Goal: Task Accomplishment & Management: Manage account settings

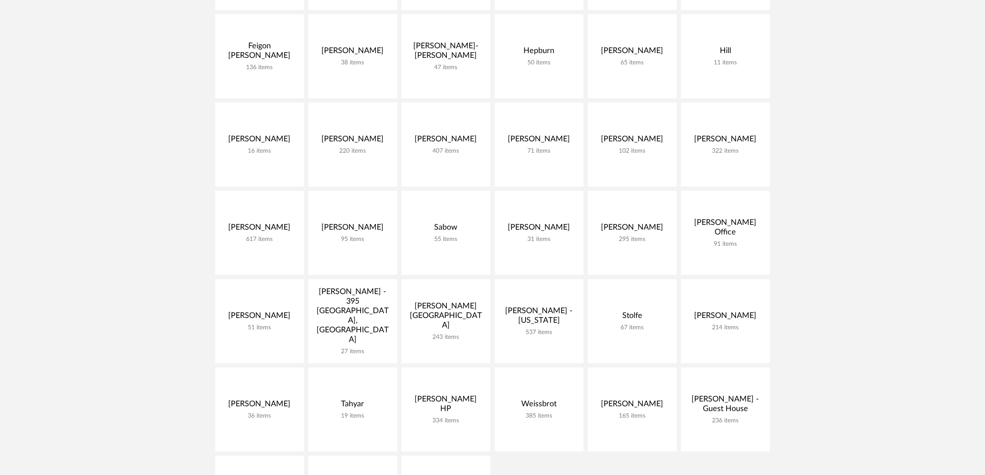
scroll to position [435, 0]
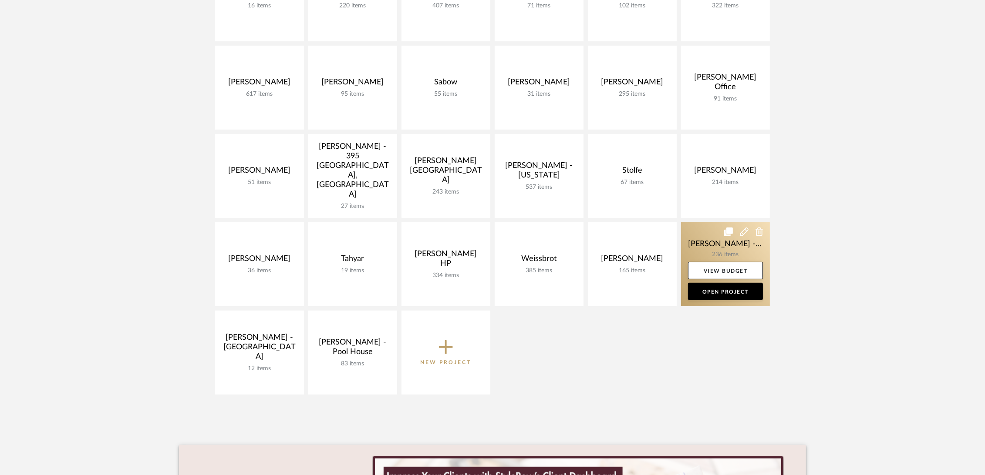
click at [688, 249] on link at bounding box center [725, 264] width 89 height 84
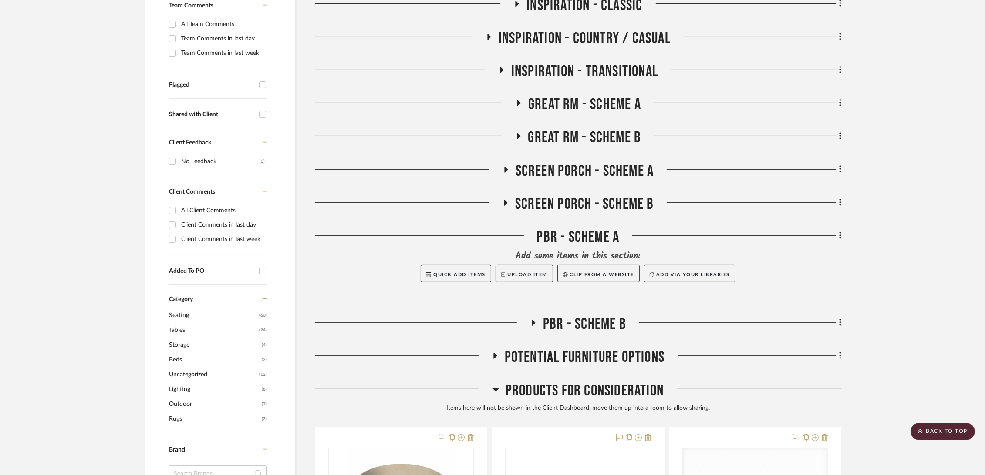
scroll to position [290, 0]
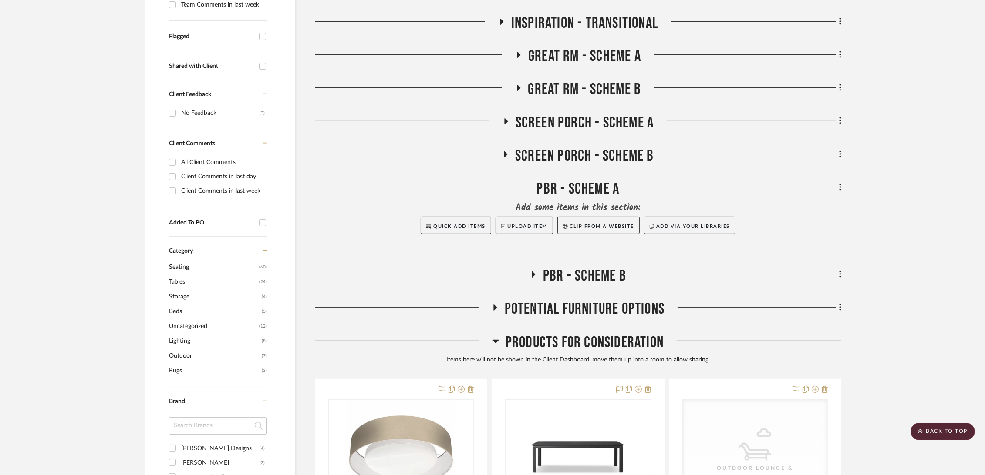
click at [599, 274] on span "PBR - Scheme B" at bounding box center [584, 276] width 83 height 19
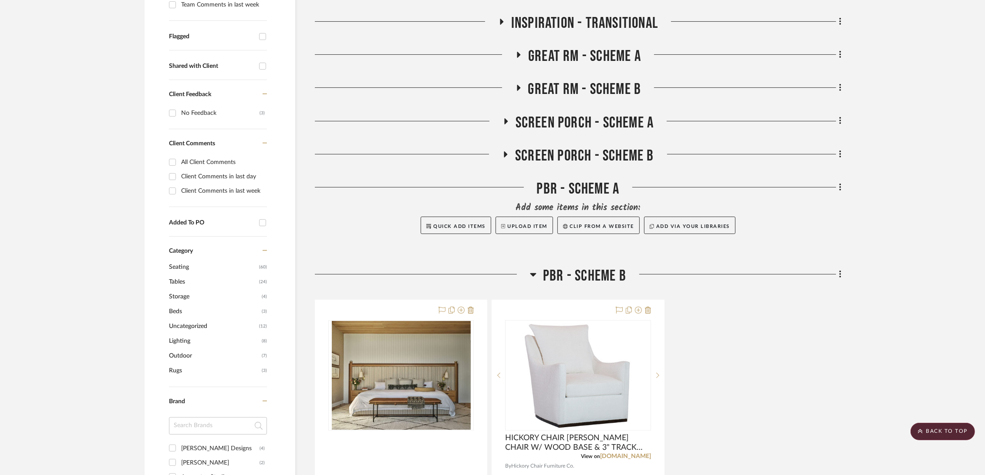
click at [585, 124] on span "Screen Porch - Scheme A" at bounding box center [585, 123] width 138 height 19
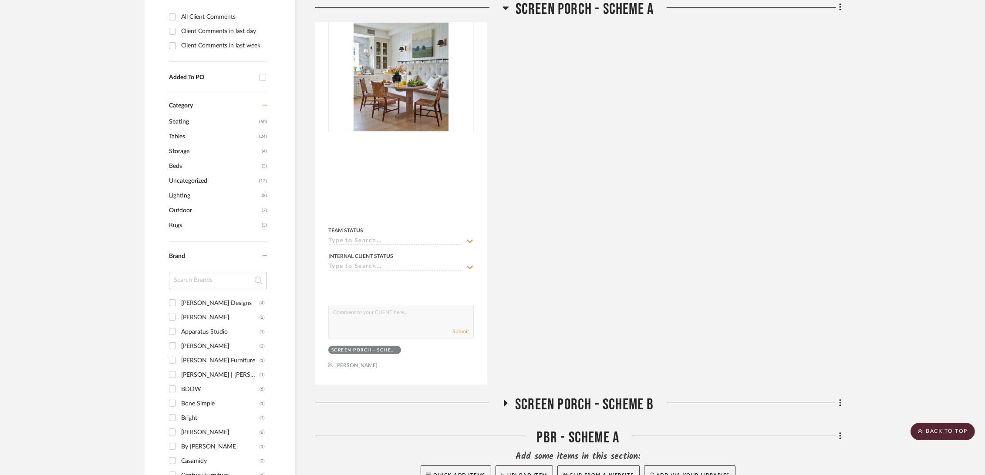
scroll to position [484, 0]
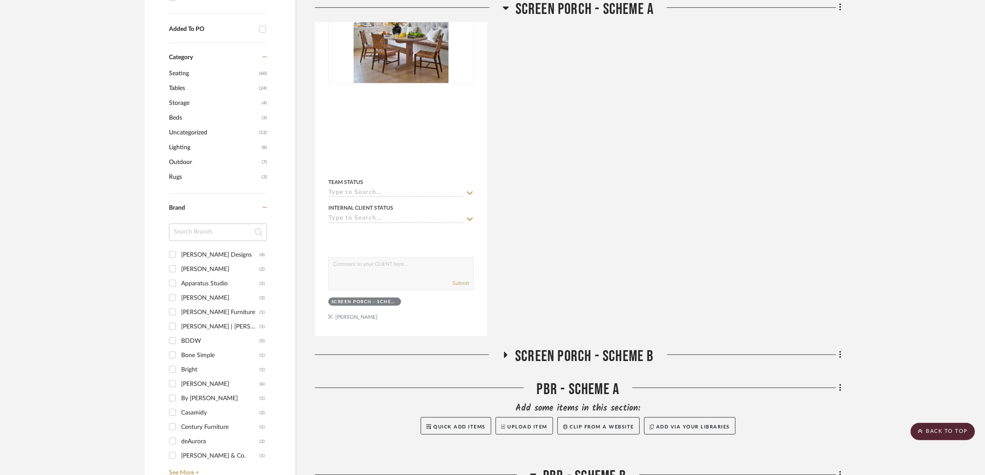
click at [575, 353] on span "Screen Porch - Scheme B" at bounding box center [584, 356] width 139 height 19
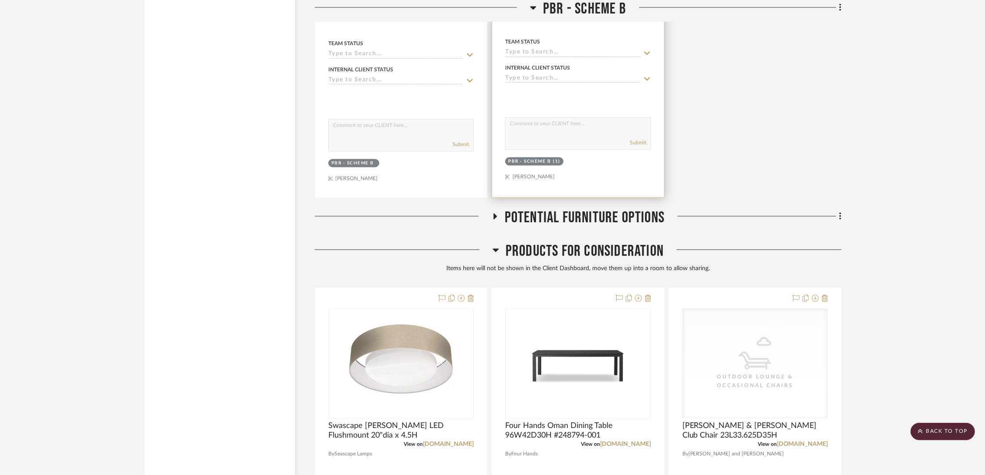
scroll to position [2419, 0]
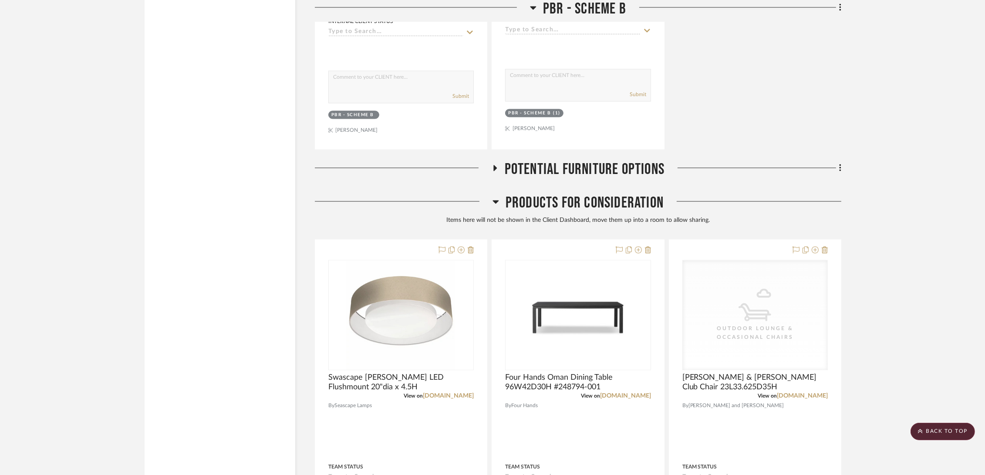
click at [567, 170] on span "Potential Furniture Options" at bounding box center [585, 169] width 160 height 19
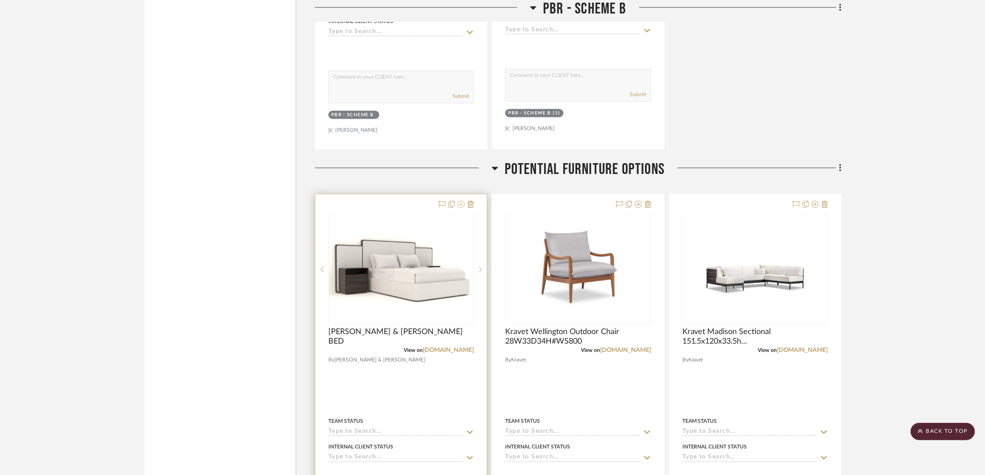
click at [462, 203] on icon at bounding box center [461, 204] width 7 height 7
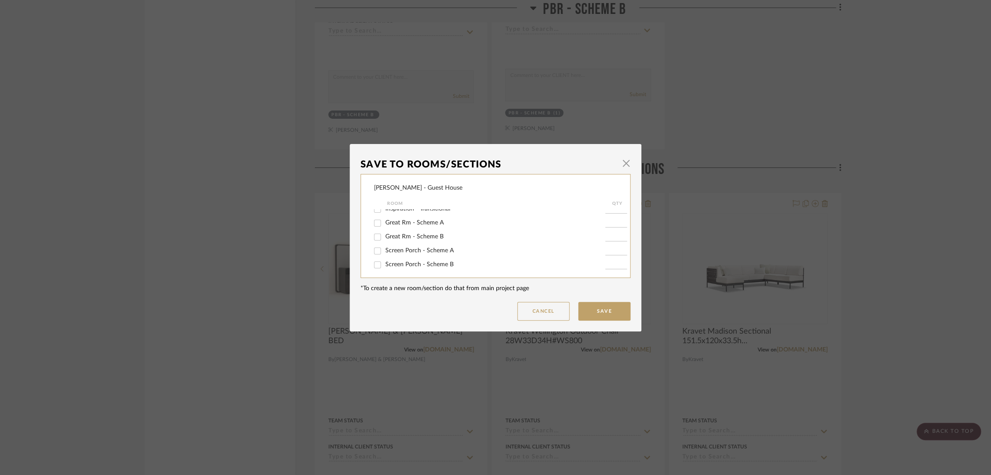
scroll to position [93, 0]
click at [415, 235] on span "PBR - Scheme A" at bounding box center [407, 234] width 44 height 6
click at [384, 235] on input "PBR - Scheme A" at bounding box center [378, 234] width 14 height 14
checkbox input "true"
type input "1"
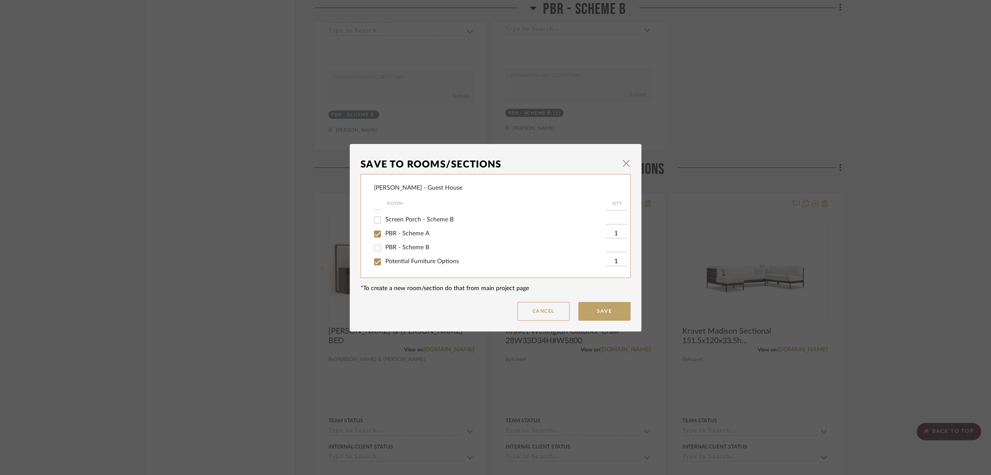
click at [400, 263] on span "Potential Furniture Options" at bounding box center [422, 262] width 74 height 6
click at [384, 263] on input "Potential Furniture Options" at bounding box center [378, 262] width 14 height 14
checkbox input "false"
click at [603, 313] on button "Save" at bounding box center [604, 311] width 52 height 19
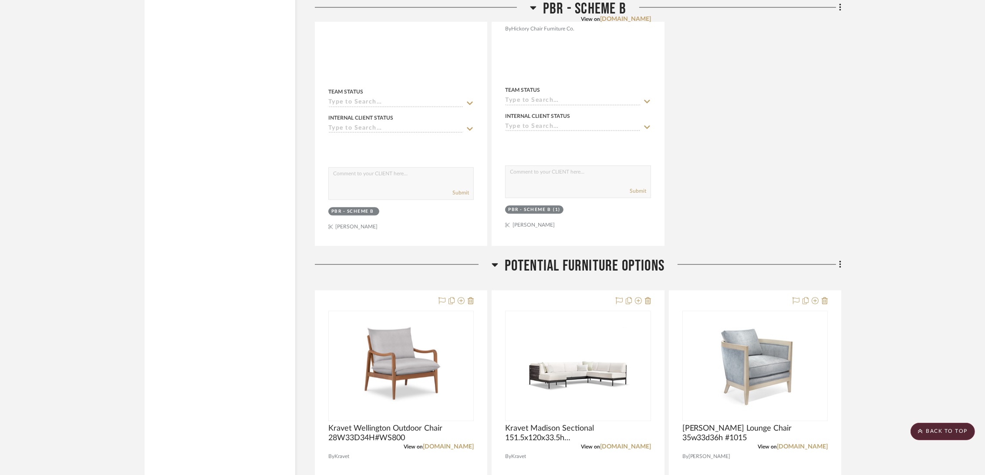
scroll to position [2854, 0]
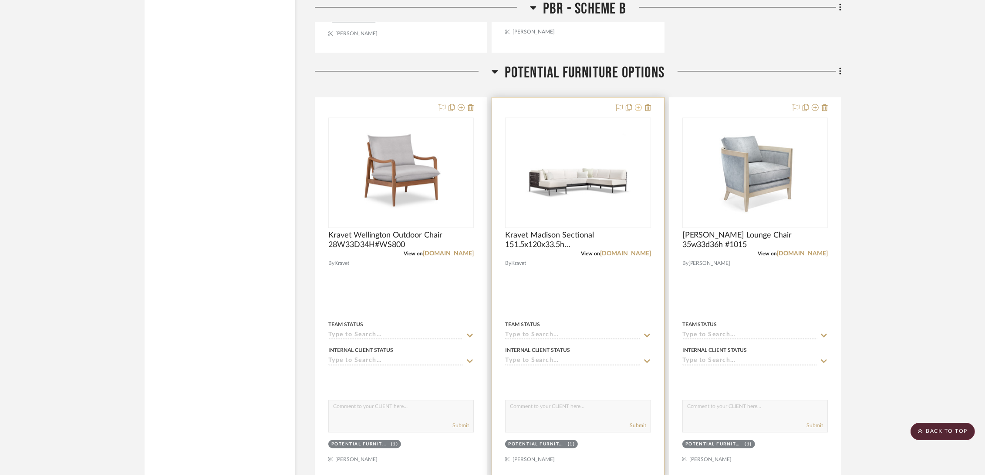
click at [638, 111] on icon at bounding box center [638, 107] width 7 height 7
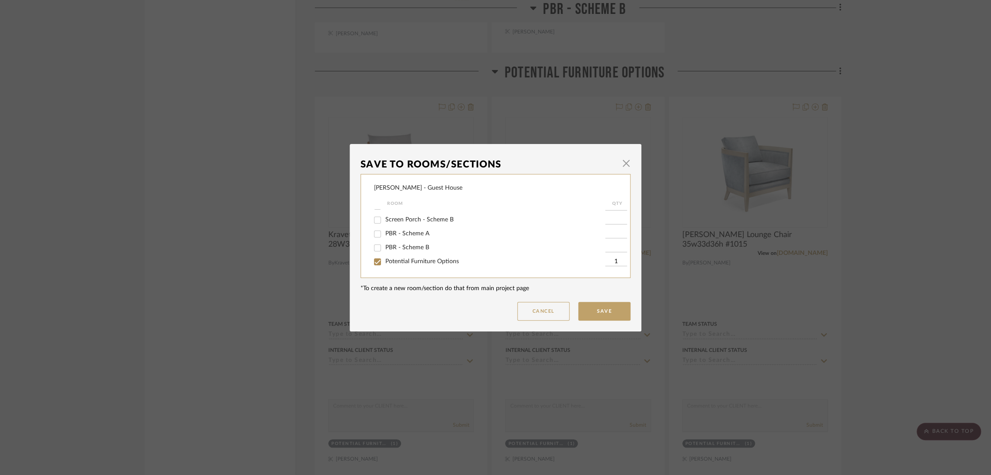
scroll to position [45, 0]
click at [412, 258] on div "Screen Porch - Scheme A" at bounding box center [489, 255] width 231 height 14
click at [418, 252] on span "Screen Porch - Scheme A" at bounding box center [419, 254] width 68 height 6
click at [384, 252] on input "Screen Porch - Scheme A" at bounding box center [378, 255] width 14 height 14
checkbox input "true"
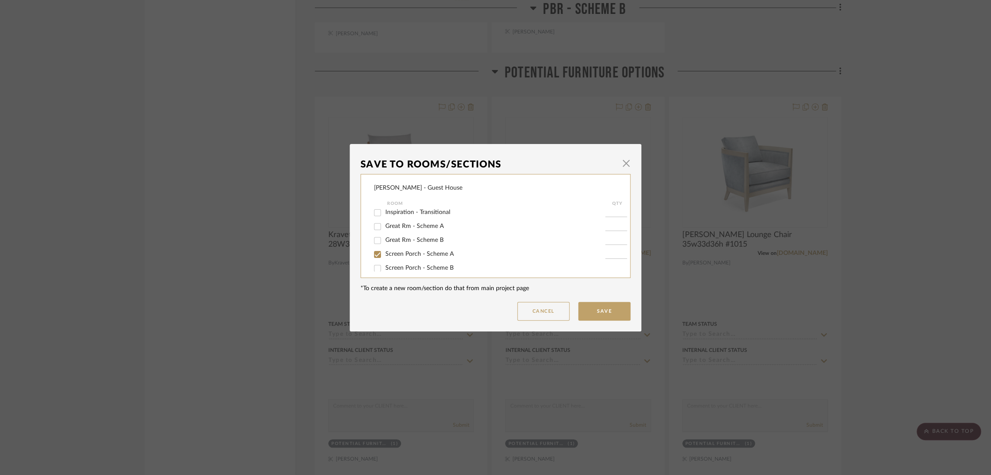
type input "1"
click at [391, 263] on span "Potential Furniture Options" at bounding box center [422, 262] width 74 height 6
click at [384, 263] on input "Potential Furniture Options" at bounding box center [378, 262] width 14 height 14
checkbox input "false"
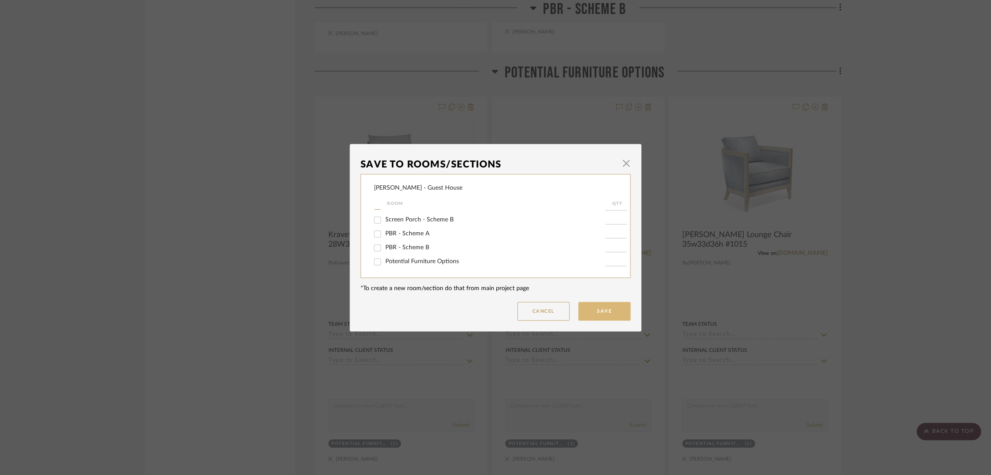
click at [610, 315] on button "Save" at bounding box center [604, 311] width 52 height 19
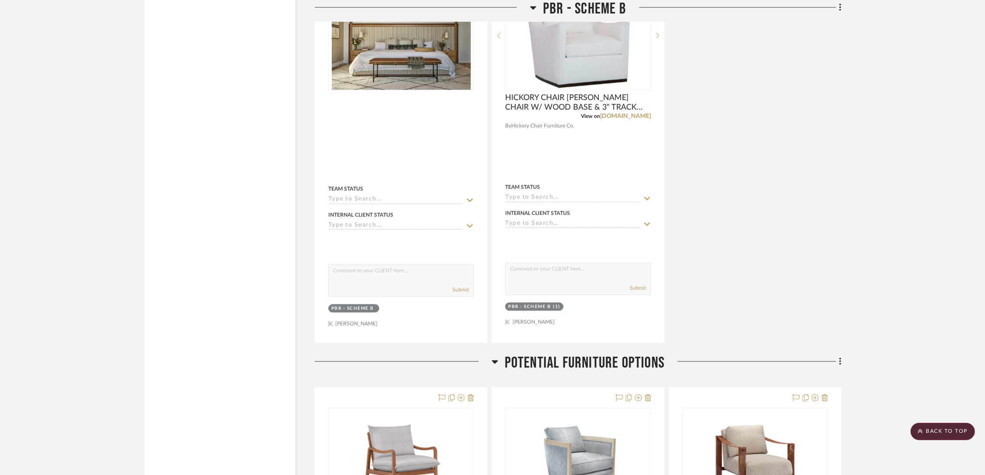
scroll to position [2758, 0]
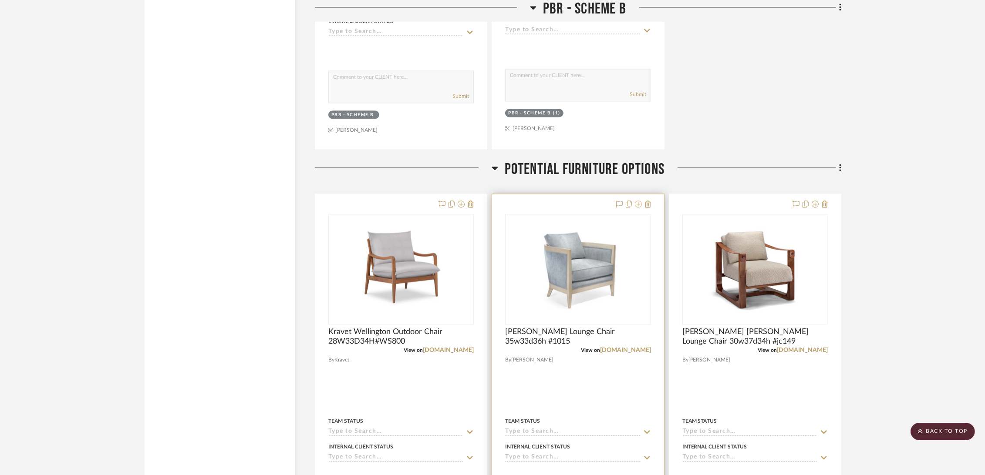
click at [637, 203] on icon at bounding box center [638, 204] width 7 height 7
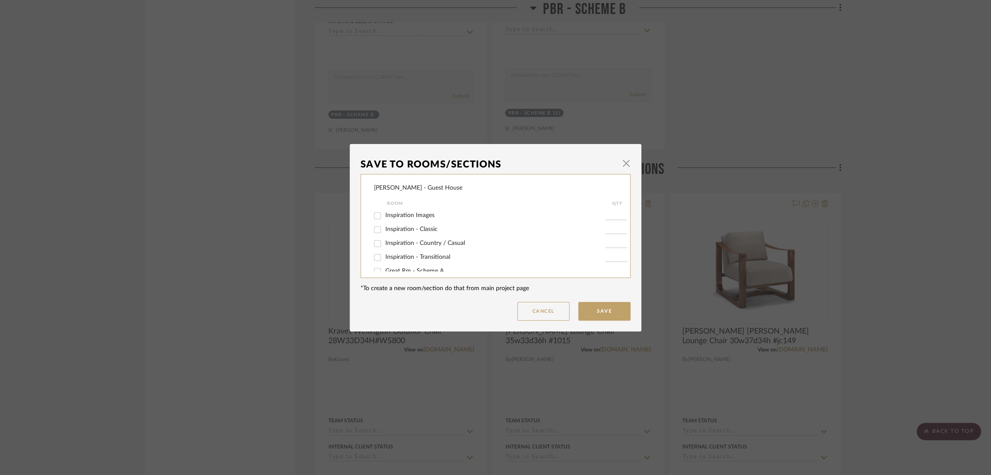
scroll to position [93, 0]
click at [411, 236] on span "PBR - Scheme A" at bounding box center [407, 234] width 44 height 6
click at [384, 236] on input "PBR - Scheme A" at bounding box center [378, 234] width 14 height 14
checkbox input "true"
type input "1"
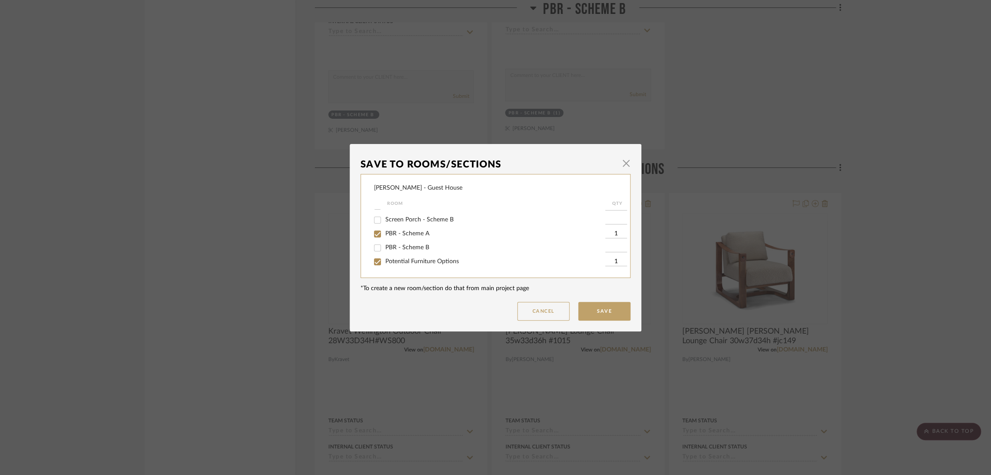
click at [400, 260] on span "Potential Furniture Options" at bounding box center [422, 262] width 74 height 6
click at [384, 260] on input "Potential Furniture Options" at bounding box center [378, 262] width 14 height 14
checkbox input "false"
click at [604, 313] on button "Save" at bounding box center [604, 311] width 52 height 19
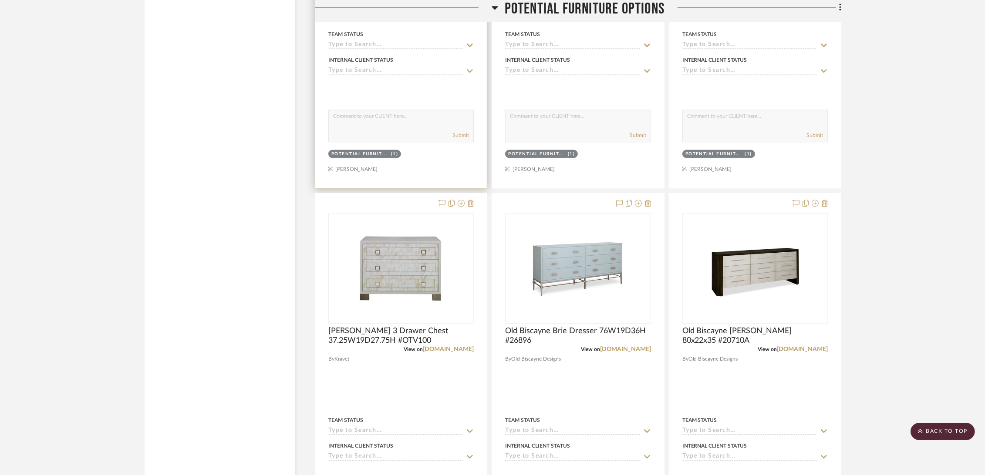
scroll to position [3193, 0]
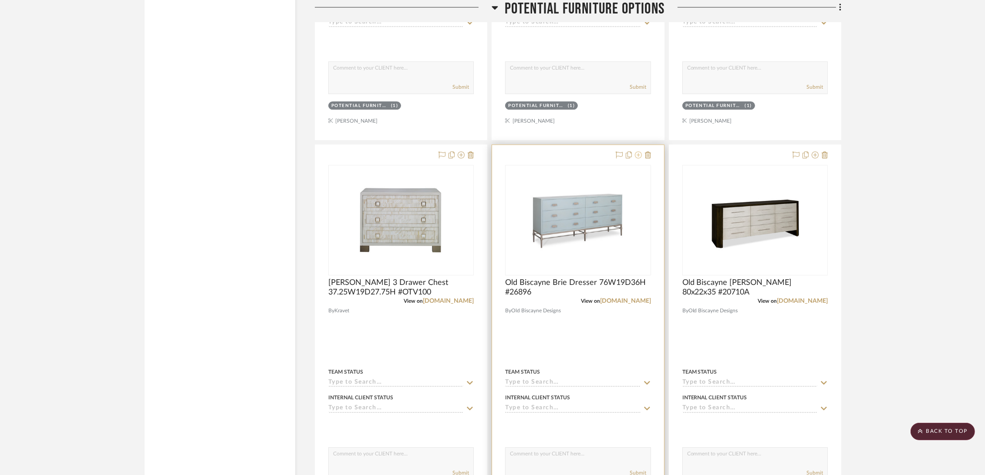
click at [637, 153] on icon at bounding box center [638, 155] width 7 height 7
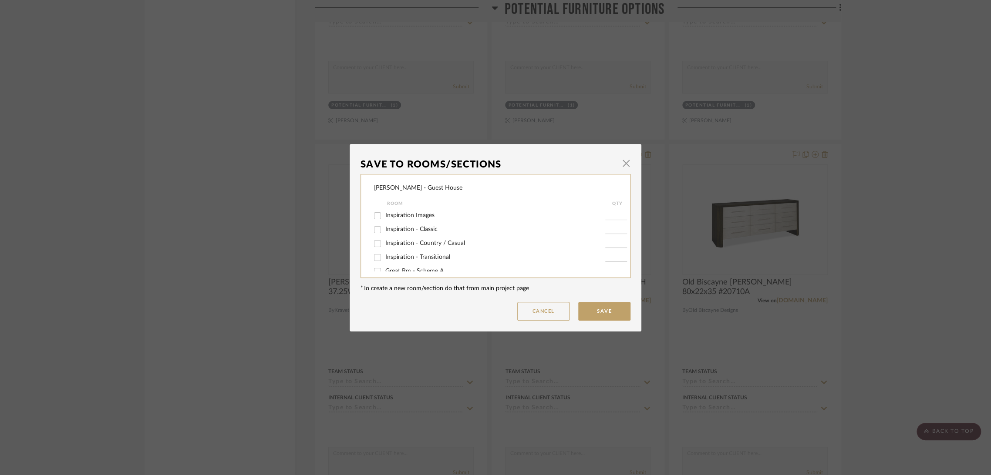
scroll to position [93, 0]
click at [415, 231] on span "PBR - Scheme A" at bounding box center [407, 234] width 44 height 6
click at [384, 230] on input "PBR - Scheme A" at bounding box center [378, 234] width 14 height 14
checkbox input "true"
type input "1"
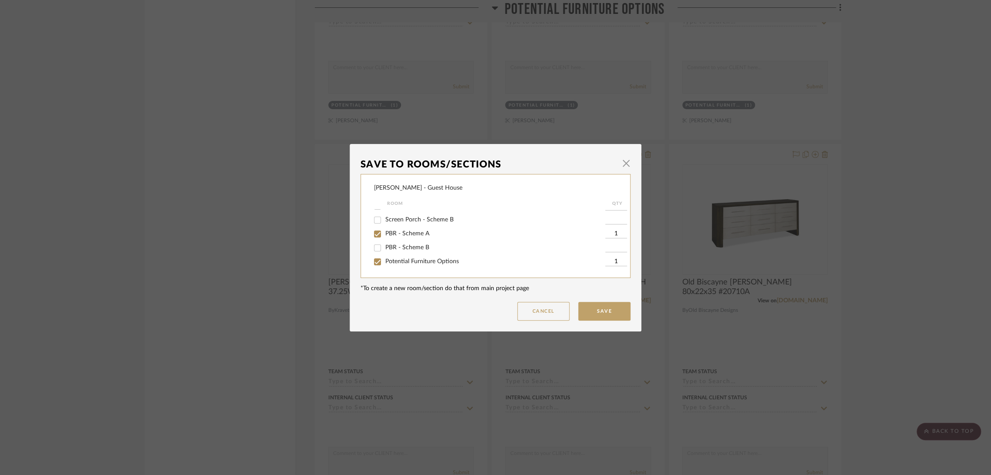
click at [402, 262] on span "Potential Furniture Options" at bounding box center [422, 262] width 74 height 6
click at [384, 262] on input "Potential Furniture Options" at bounding box center [378, 262] width 14 height 14
checkbox input "false"
click at [609, 311] on button "Save" at bounding box center [604, 311] width 52 height 19
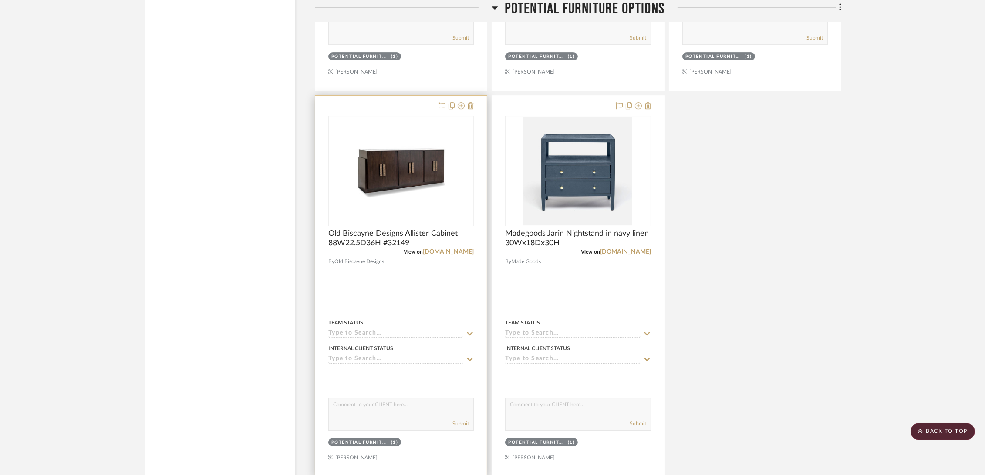
scroll to position [3773, 0]
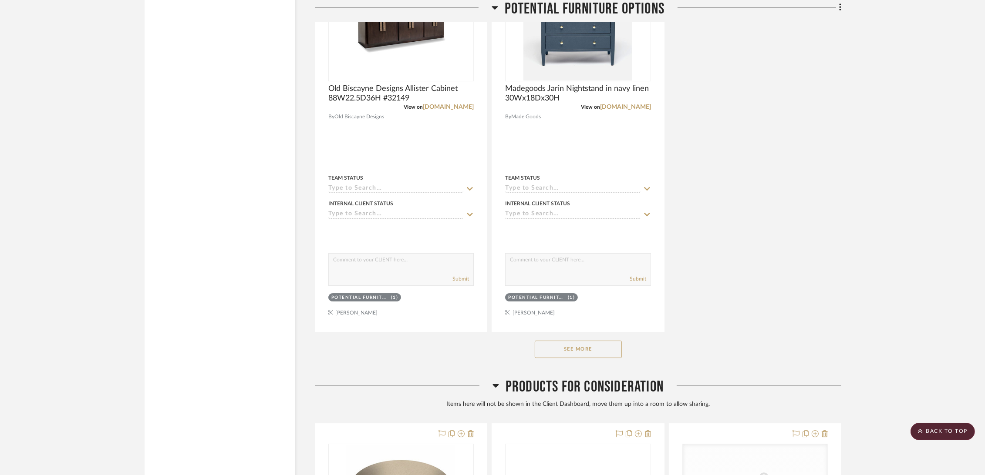
click at [592, 351] on button "See More" at bounding box center [578, 349] width 87 height 17
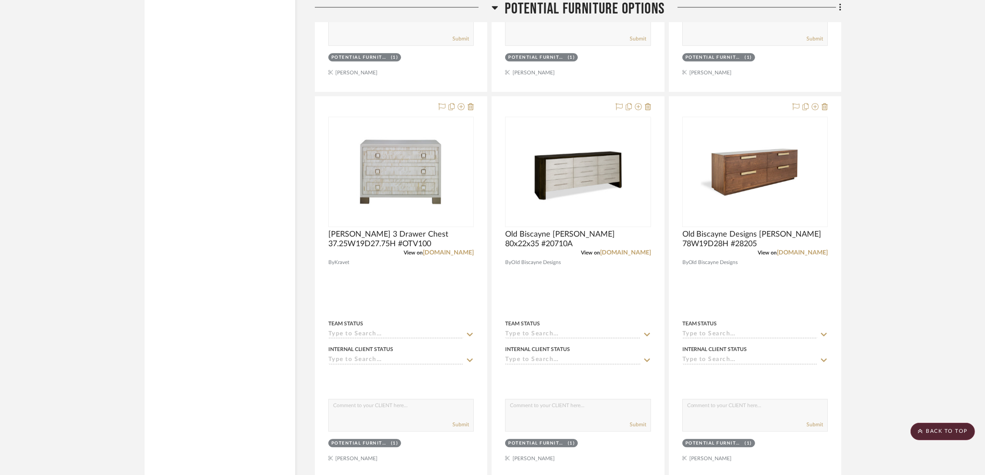
scroll to position [3193, 0]
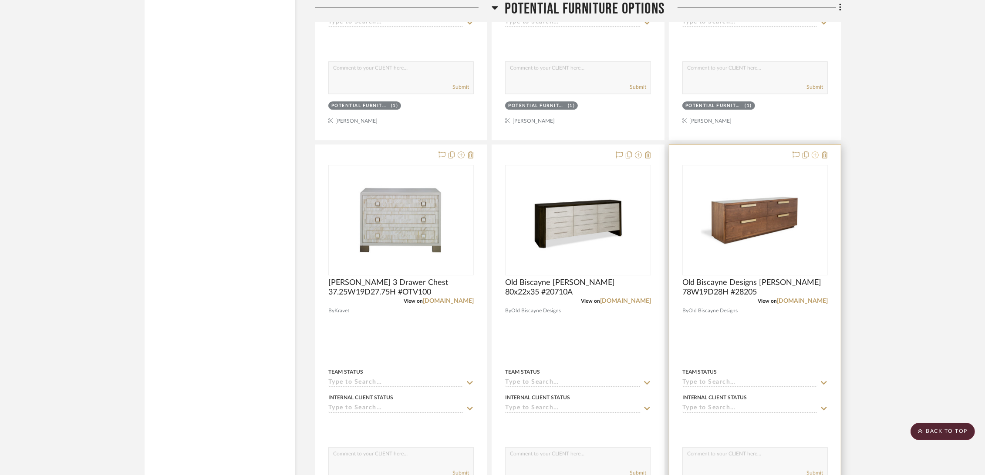
click at [815, 155] on icon at bounding box center [815, 155] width 7 height 7
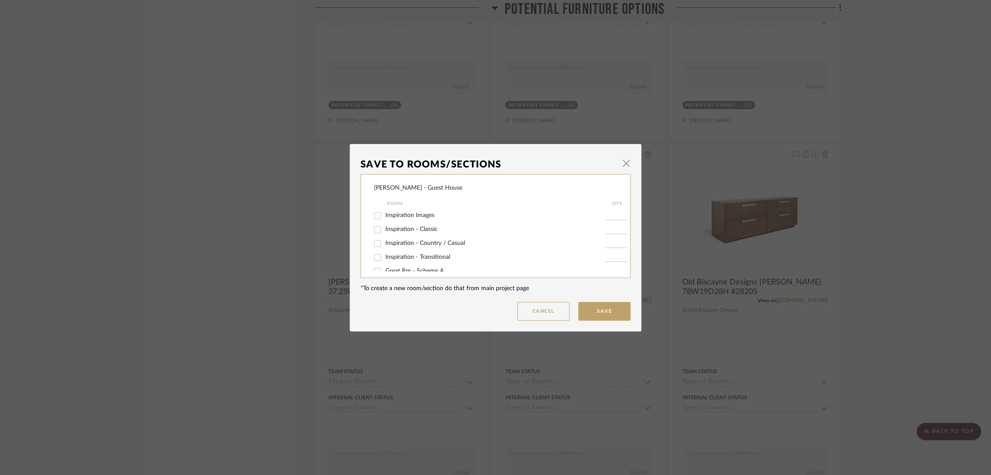
scroll to position [93, 0]
click at [416, 244] on label "PBR - Scheme B" at bounding box center [495, 247] width 220 height 7
click at [384, 244] on input "PBR - Scheme B" at bounding box center [378, 248] width 14 height 14
checkbox input "true"
type input "1"
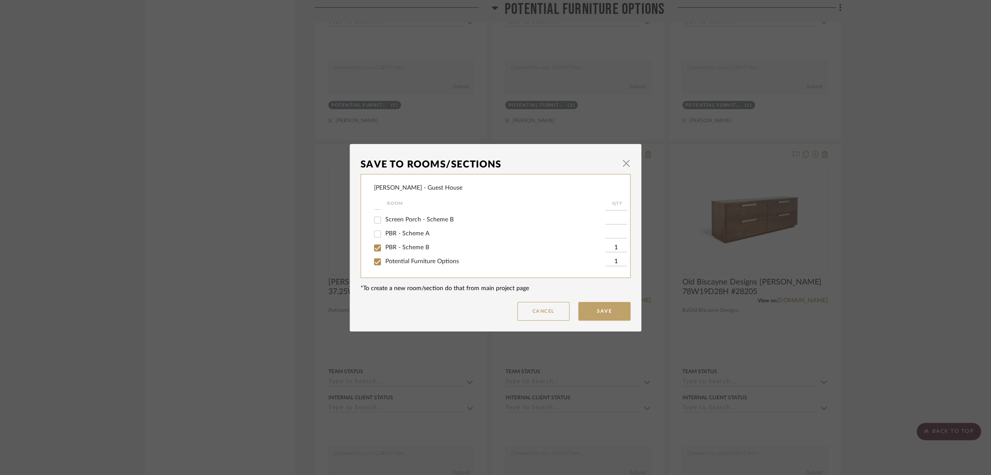
click at [409, 259] on span "Potential Furniture Options" at bounding box center [422, 262] width 74 height 6
click at [384, 258] on input "Potential Furniture Options" at bounding box center [378, 262] width 14 height 14
checkbox input "false"
click at [610, 313] on button "Save" at bounding box center [604, 311] width 52 height 19
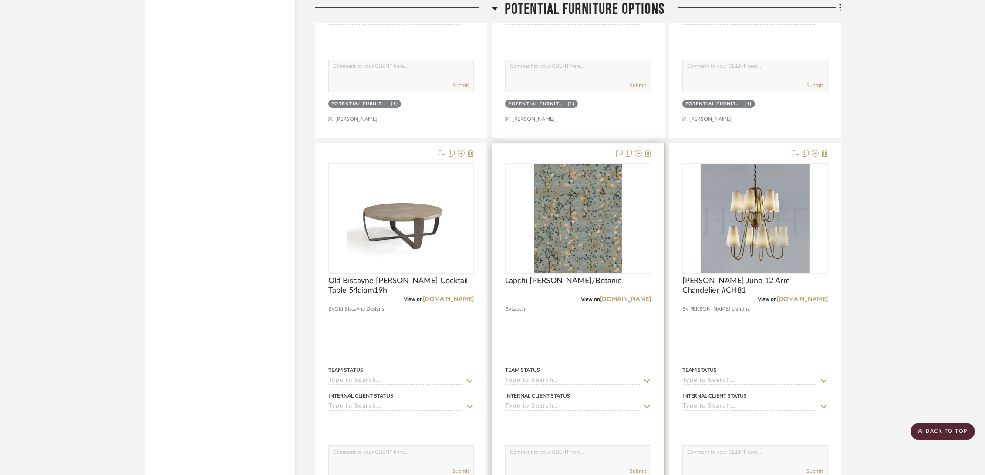
scroll to position [3919, 0]
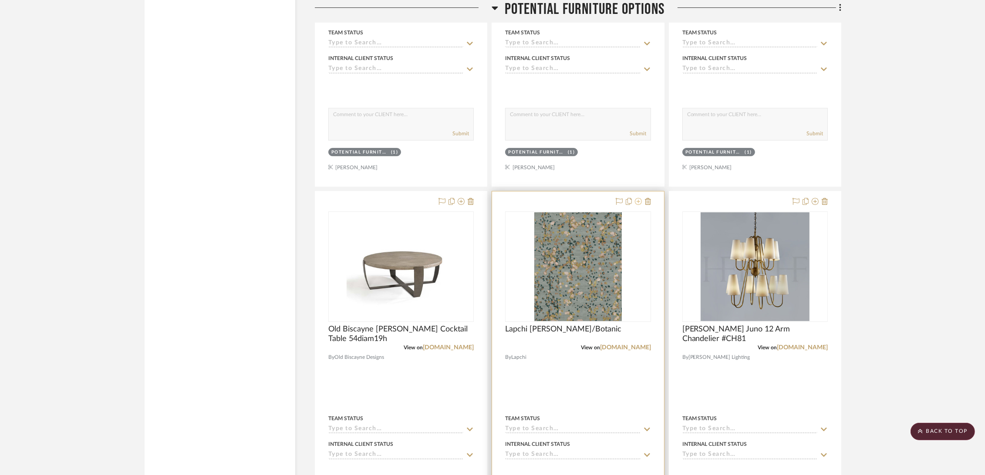
click at [637, 200] on icon at bounding box center [638, 201] width 7 height 7
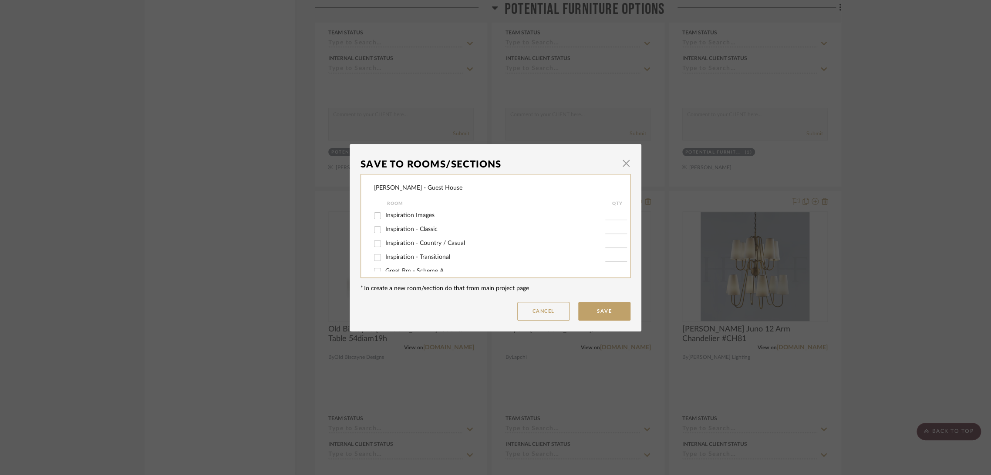
scroll to position [93, 0]
click at [420, 233] on span "PBR - Scheme A" at bounding box center [407, 234] width 44 height 6
click at [384, 233] on input "PBR - Scheme A" at bounding box center [378, 234] width 14 height 14
checkbox input "true"
type input "1"
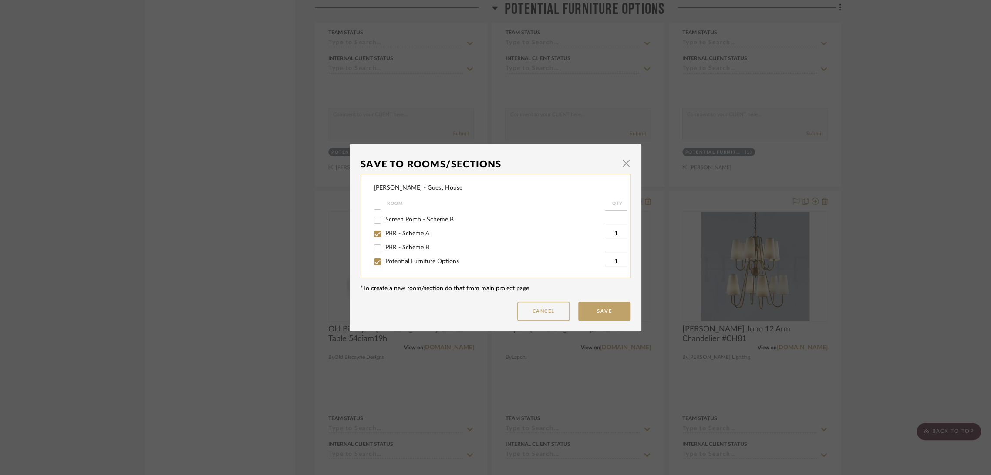
click at [408, 261] on span "Potential Furniture Options" at bounding box center [422, 262] width 74 height 6
click at [384, 261] on input "Potential Furniture Options" at bounding box center [378, 262] width 14 height 14
checkbox input "false"
click at [603, 311] on button "Save" at bounding box center [604, 311] width 52 height 19
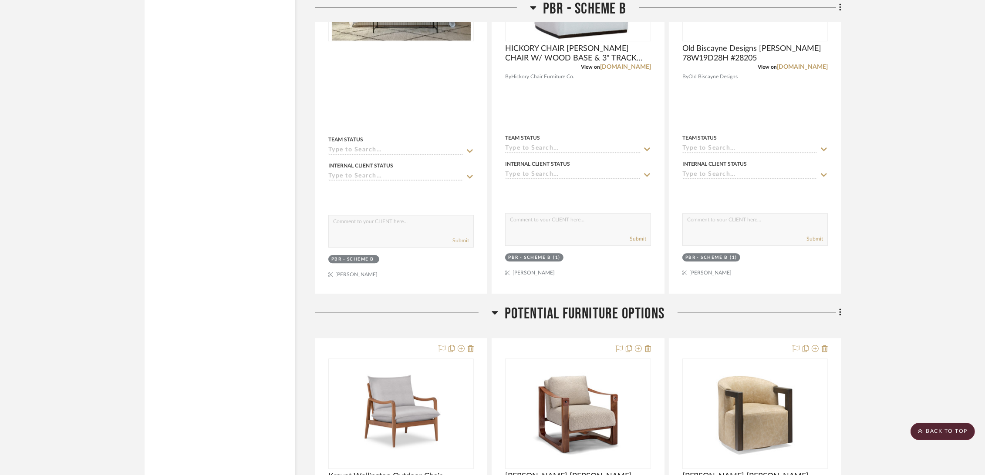
scroll to position [3290, 0]
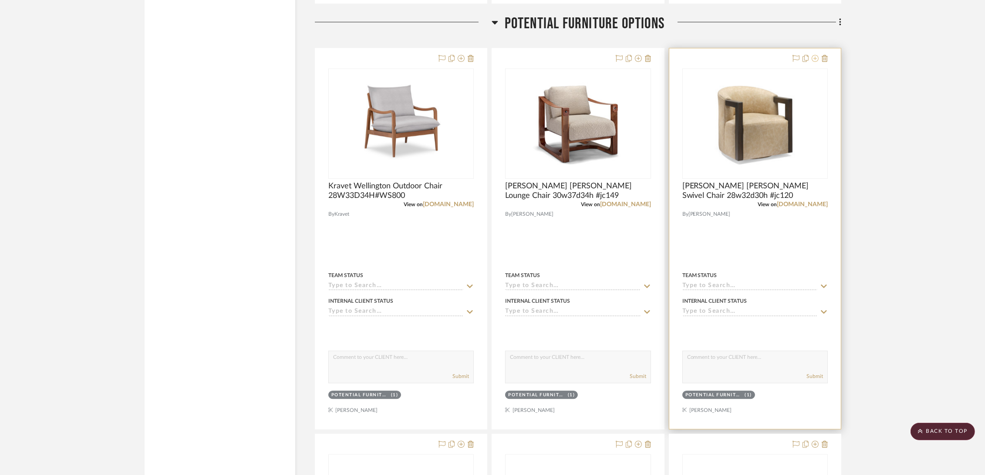
click at [816, 57] on icon at bounding box center [815, 58] width 7 height 7
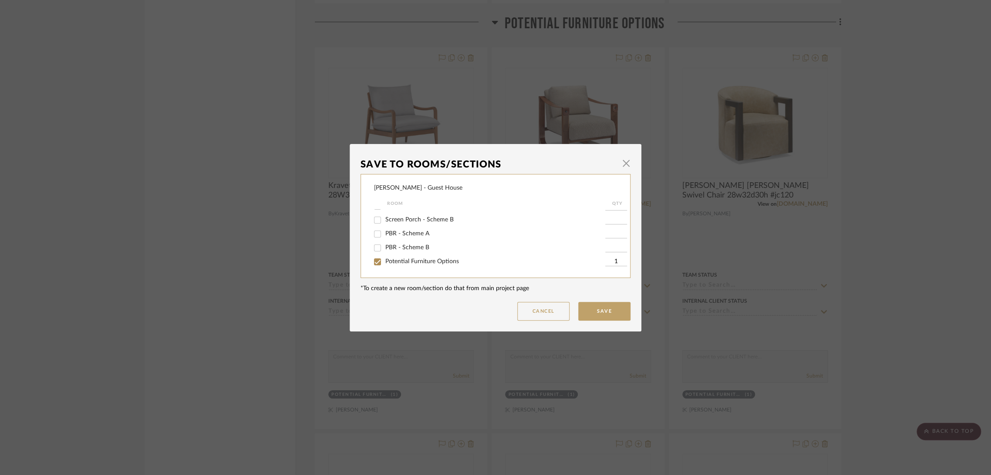
scroll to position [45, 0]
click at [402, 253] on span "Screen Porch - Scheme A" at bounding box center [419, 254] width 68 height 6
click at [384, 253] on input "Screen Porch - Scheme A" at bounding box center [378, 255] width 14 height 14
checkbox input "true"
type input "1"
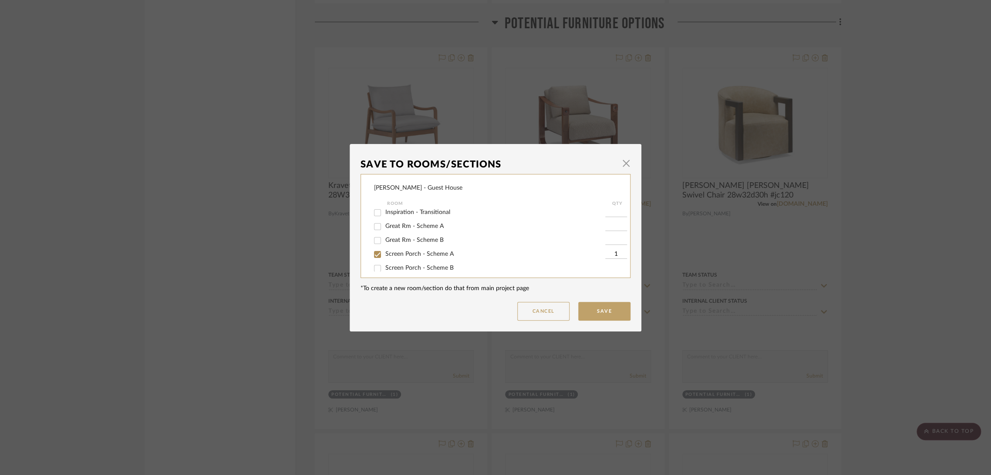
scroll to position [93, 0]
click at [406, 263] on span "Potential Furniture Options" at bounding box center [422, 262] width 74 height 6
click at [384, 263] on input "Potential Furniture Options" at bounding box center [378, 262] width 14 height 14
checkbox input "false"
click at [597, 308] on button "Save" at bounding box center [604, 311] width 52 height 19
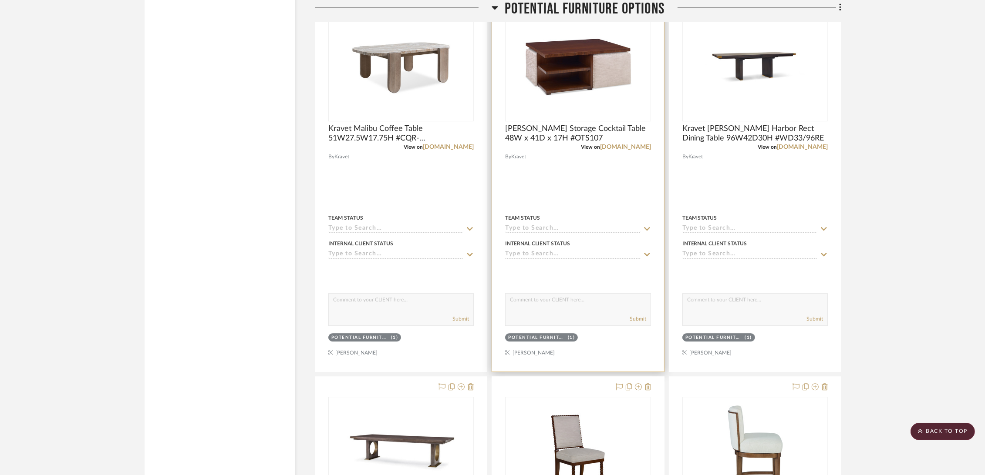
scroll to position [7499, 0]
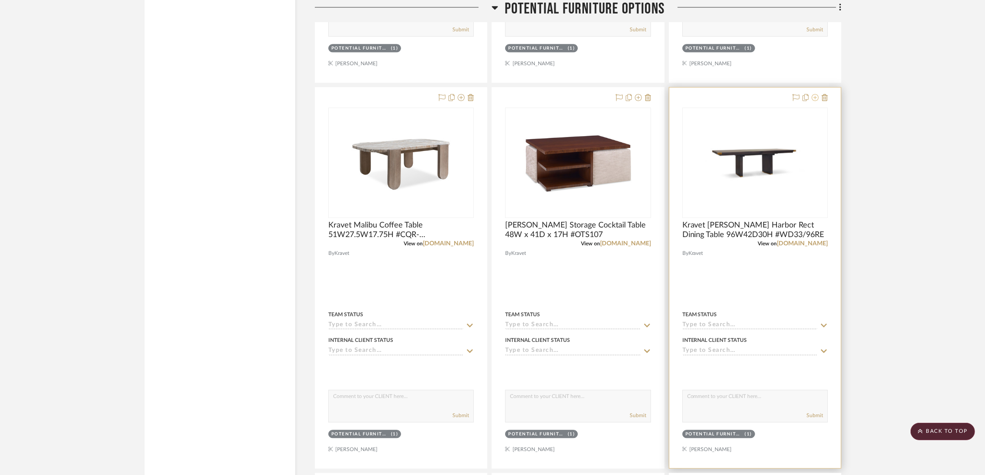
click at [816, 98] on icon at bounding box center [815, 97] width 7 height 7
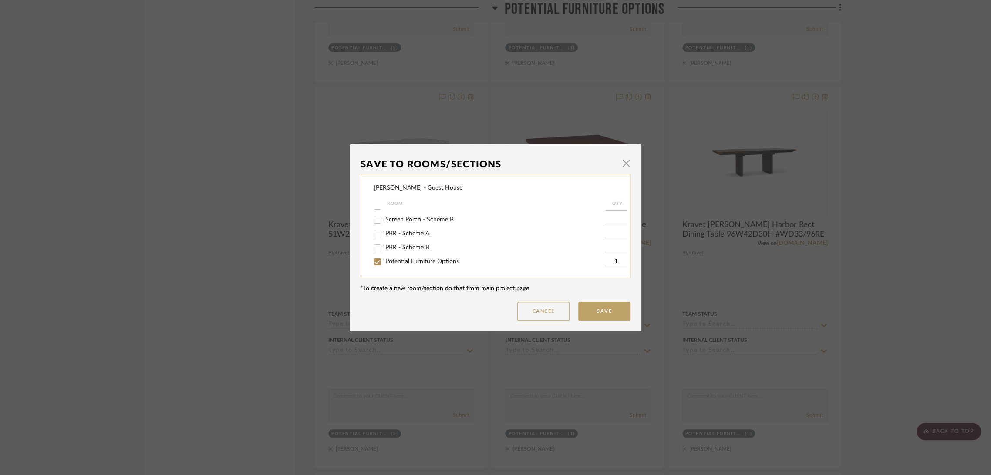
scroll to position [45, 0]
click at [431, 261] on div "Screen Porch - Scheme A" at bounding box center [489, 255] width 231 height 14
click at [433, 257] on span "Screen Porch - Scheme A" at bounding box center [419, 254] width 68 height 6
click at [384, 257] on input "Screen Porch - Scheme A" at bounding box center [378, 255] width 14 height 14
checkbox input "true"
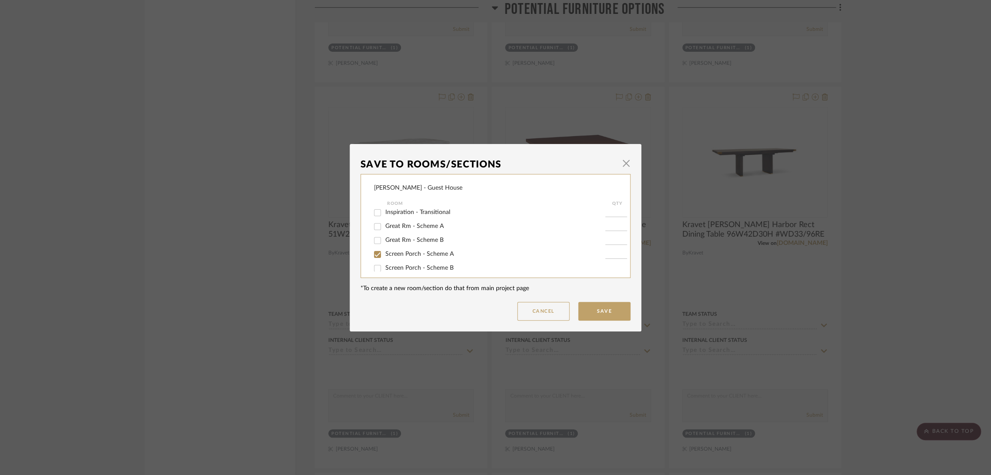
type input "1"
click at [438, 261] on span "Potential Furniture Options" at bounding box center [422, 262] width 74 height 6
click at [384, 261] on input "Potential Furniture Options" at bounding box center [378, 262] width 14 height 14
checkbox input "false"
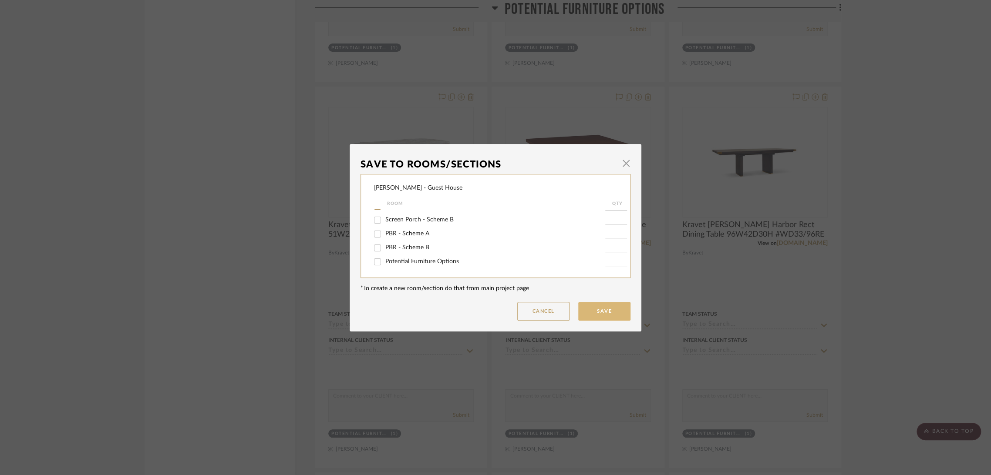
click at [590, 309] on button "Save" at bounding box center [604, 311] width 52 height 19
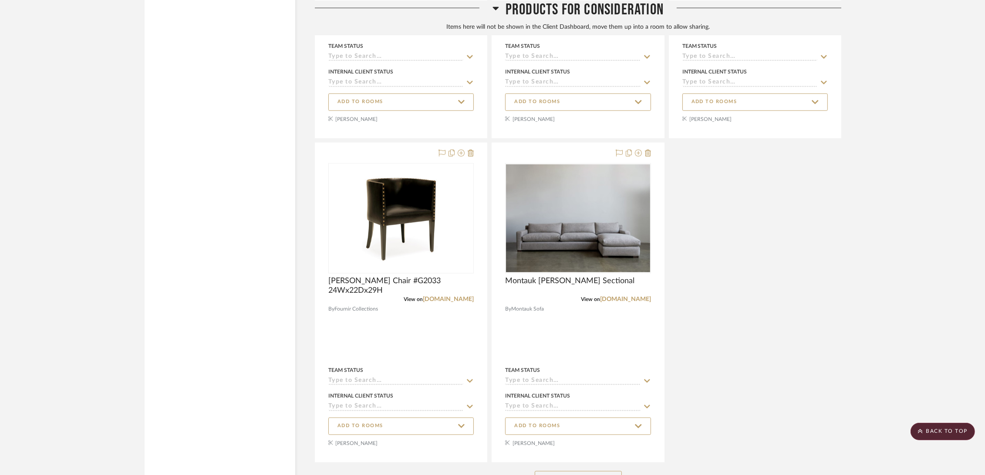
scroll to position [10192, 0]
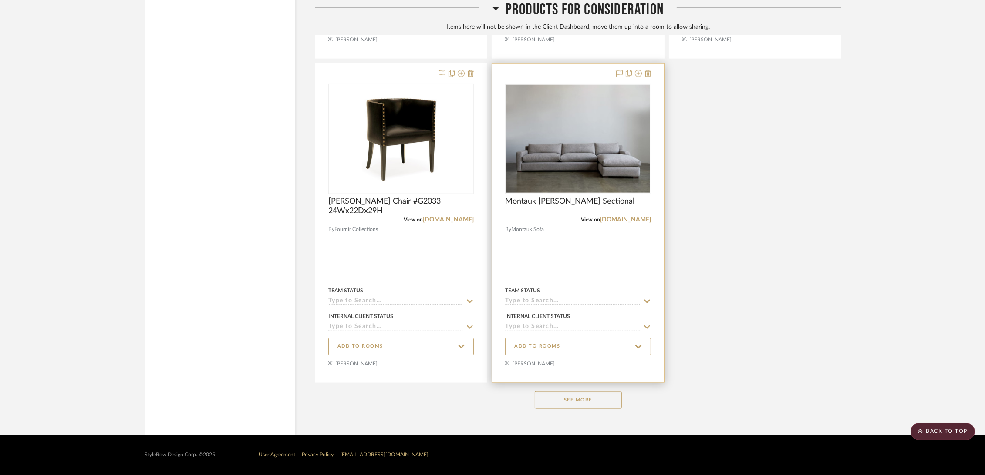
drag, startPoint x: 573, startPoint y: 405, endPoint x: 546, endPoint y: 377, distance: 38.5
click at [573, 403] on button "See More" at bounding box center [578, 400] width 87 height 17
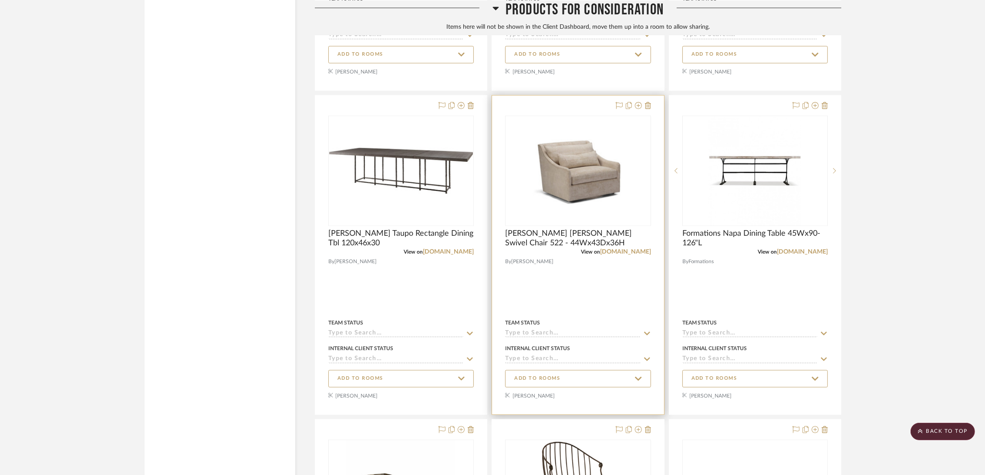
scroll to position [10434, 0]
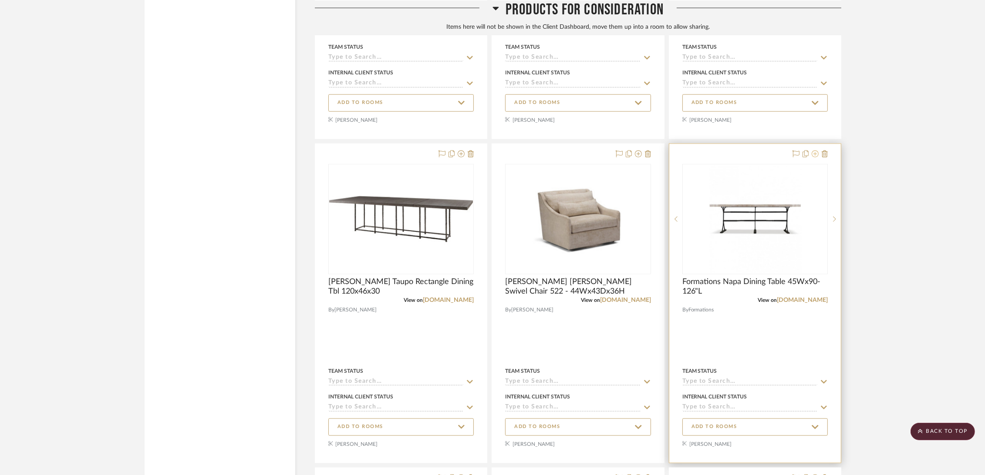
click at [815, 154] on icon at bounding box center [815, 154] width 7 height 7
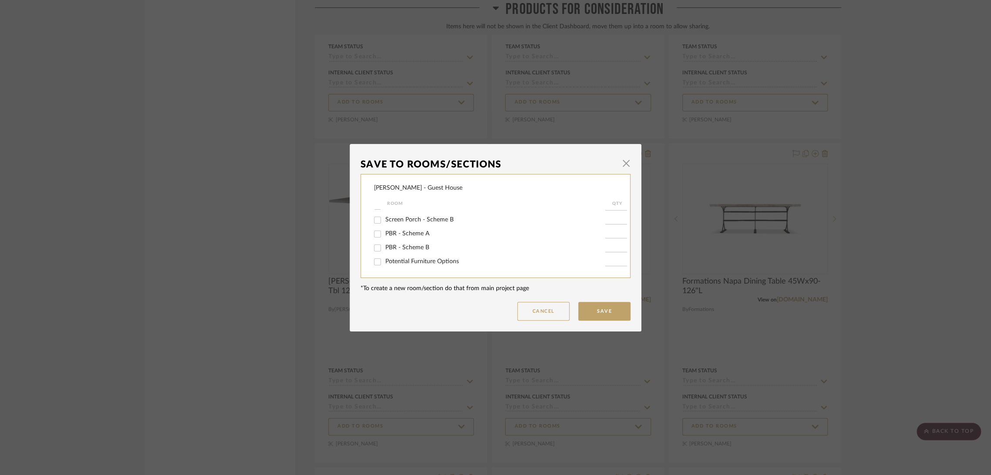
scroll to position [45, 0]
drag, startPoint x: 410, startPoint y: 251, endPoint x: 422, endPoint y: 251, distance: 12.6
click at [410, 251] on span "Screen Porch - Scheme A" at bounding box center [419, 254] width 68 height 6
click at [384, 251] on input "Screen Porch - Scheme A" at bounding box center [378, 255] width 14 height 14
checkbox input "true"
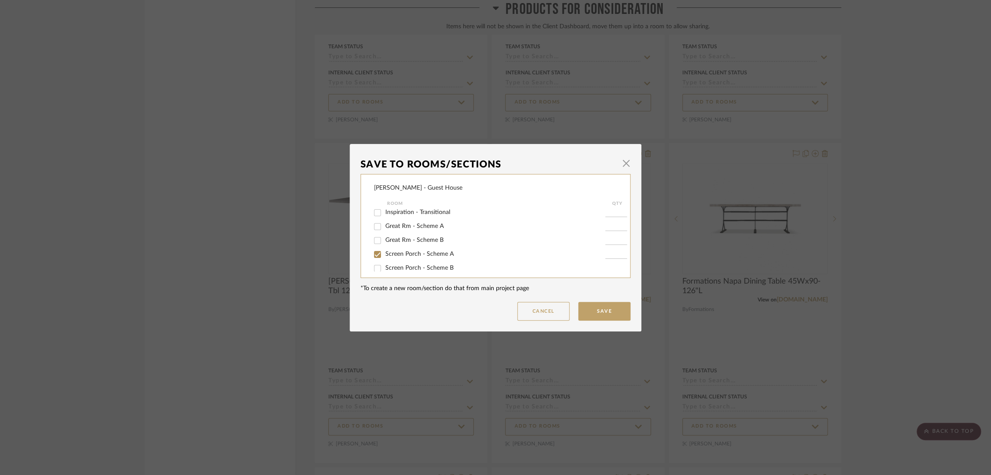
type input "1"
click at [590, 311] on button "Save" at bounding box center [604, 311] width 52 height 19
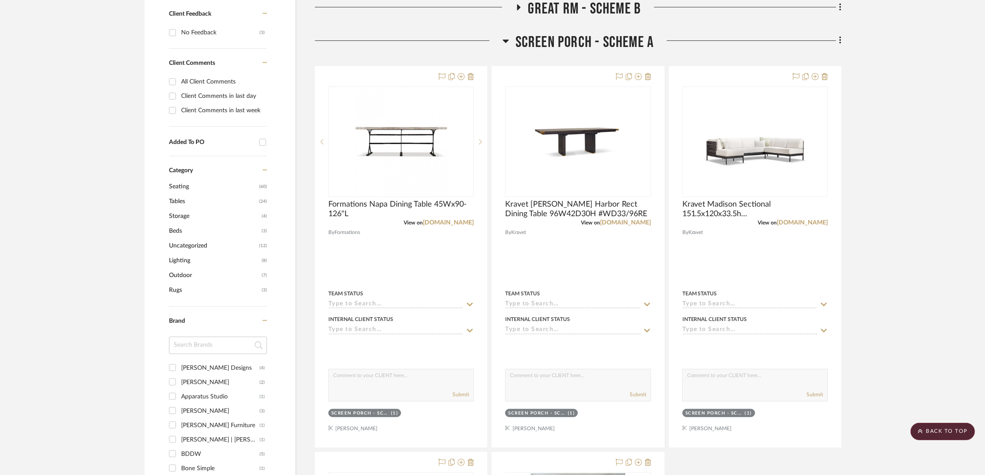
scroll to position [419, 0]
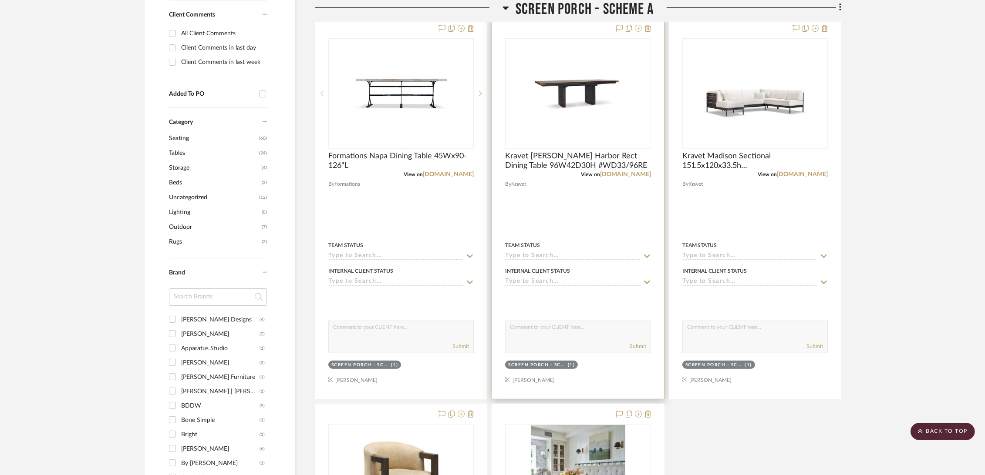
click at [637, 26] on icon at bounding box center [638, 28] width 7 height 7
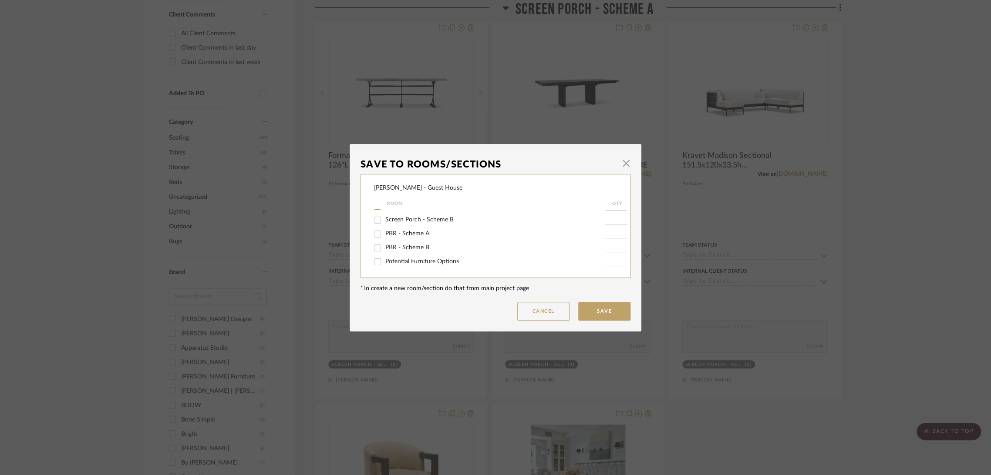
scroll to position [45, 0]
click at [398, 256] on span "Screen Porch - Scheme A" at bounding box center [419, 254] width 68 height 6
click at [384, 256] on input "Screen Porch - Scheme A" at bounding box center [378, 255] width 14 height 14
checkbox input "false"
click at [589, 309] on button "Save" at bounding box center [604, 311] width 52 height 19
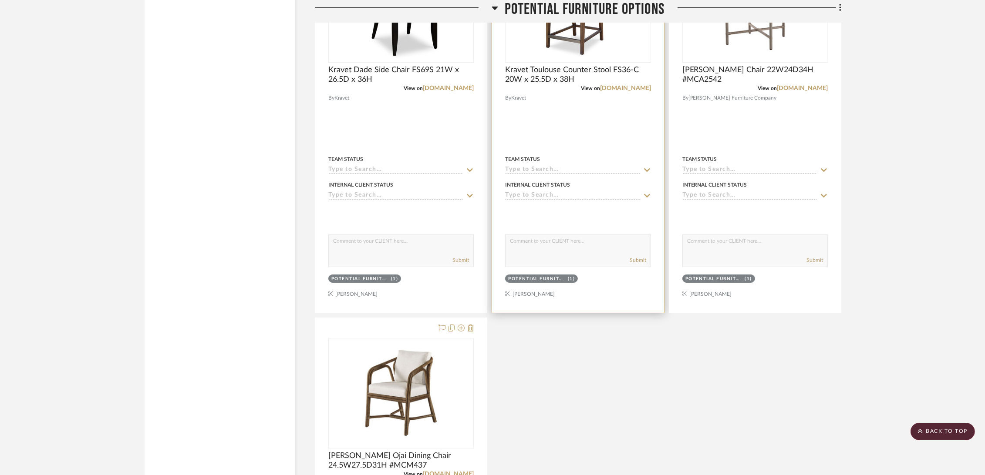
scroll to position [8861, 0]
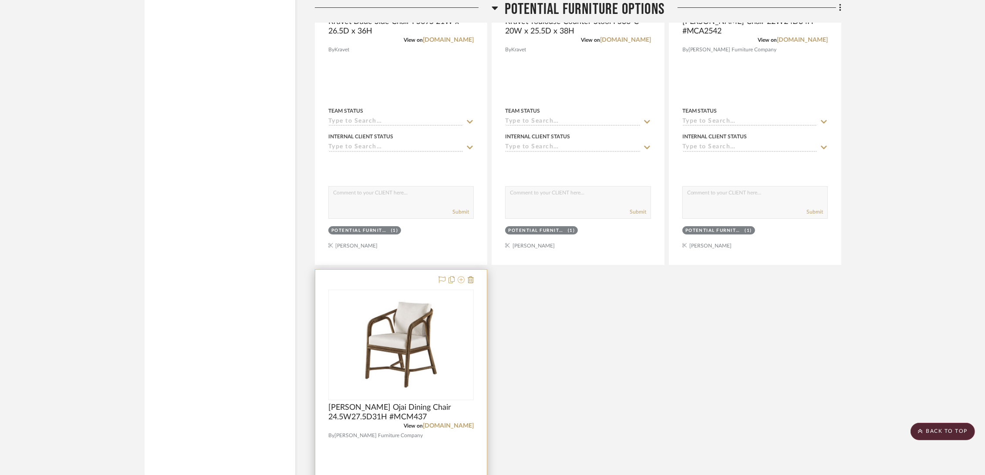
click at [460, 281] on icon at bounding box center [461, 279] width 7 height 7
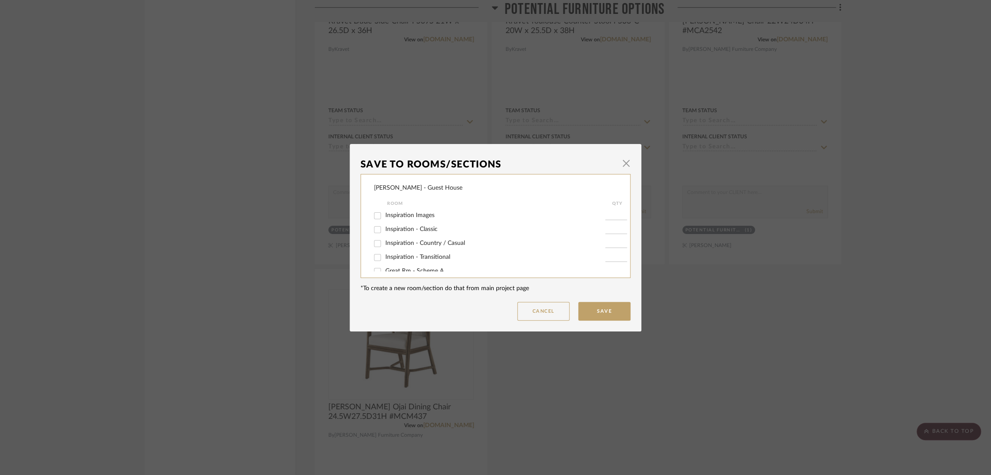
scroll to position [48, 0]
click at [430, 250] on span "Screen Porch - Scheme A" at bounding box center [419, 251] width 68 height 6
click at [384, 250] on input "Screen Porch - Scheme A" at bounding box center [378, 251] width 14 height 14
checkbox input "true"
type input "1"
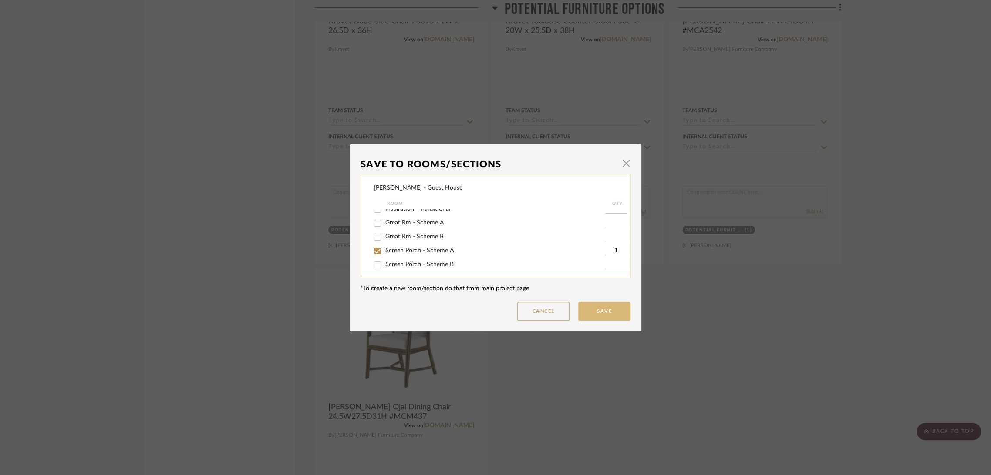
click at [601, 313] on button "Save" at bounding box center [604, 311] width 52 height 19
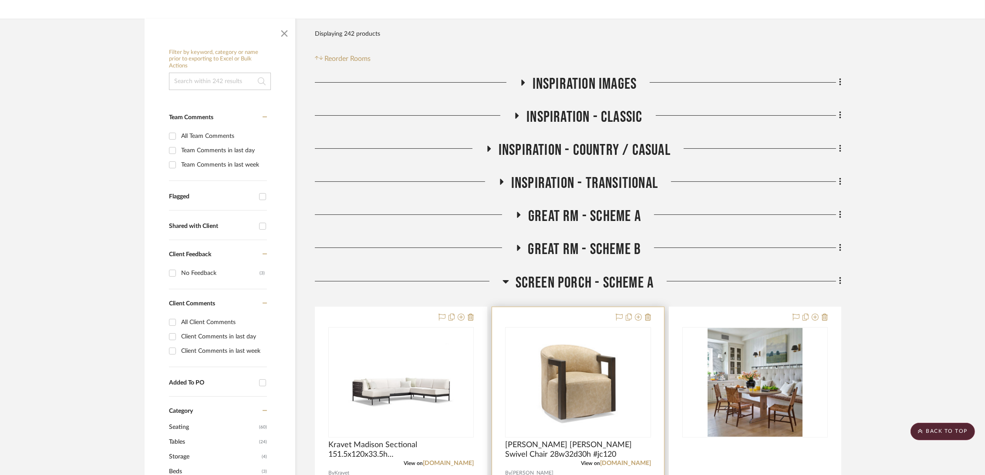
scroll to position [81, 0]
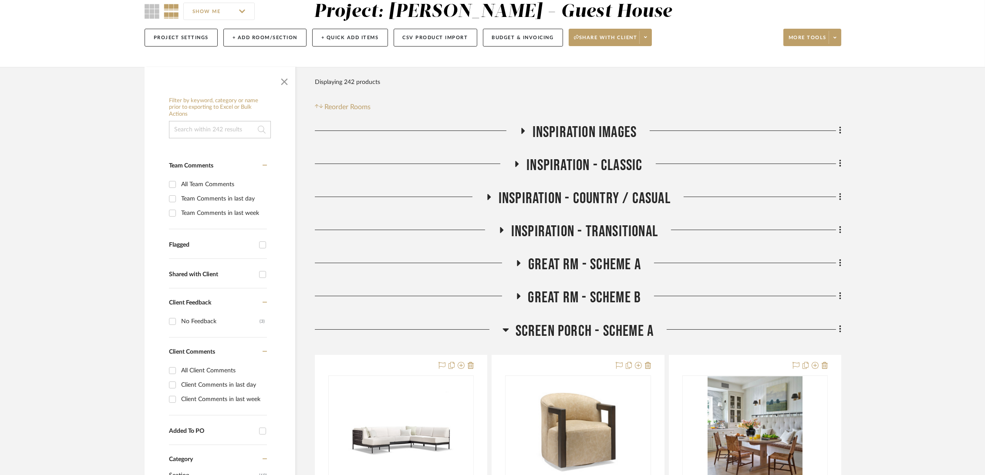
click at [585, 262] on span "Great Rm - Scheme A" at bounding box center [584, 265] width 113 height 19
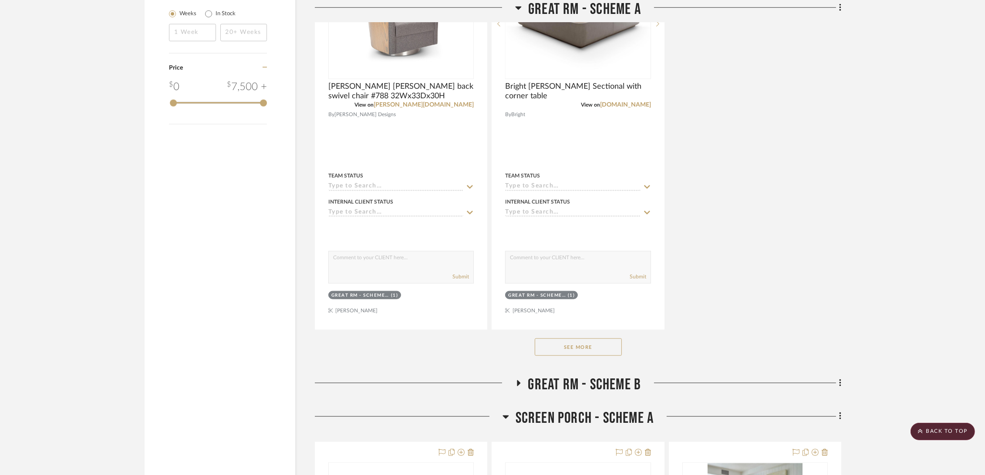
scroll to position [1436, 0]
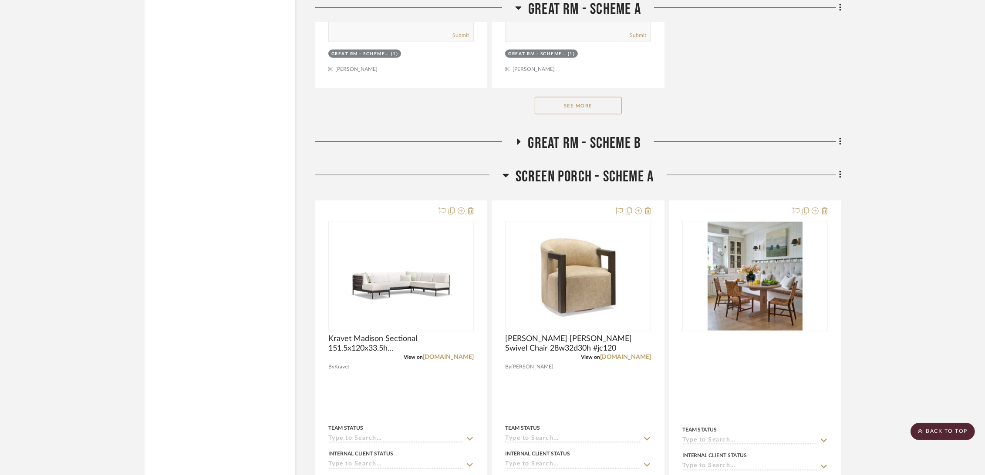
click at [601, 143] on span "Great Rm - Scheme B" at bounding box center [584, 143] width 113 height 19
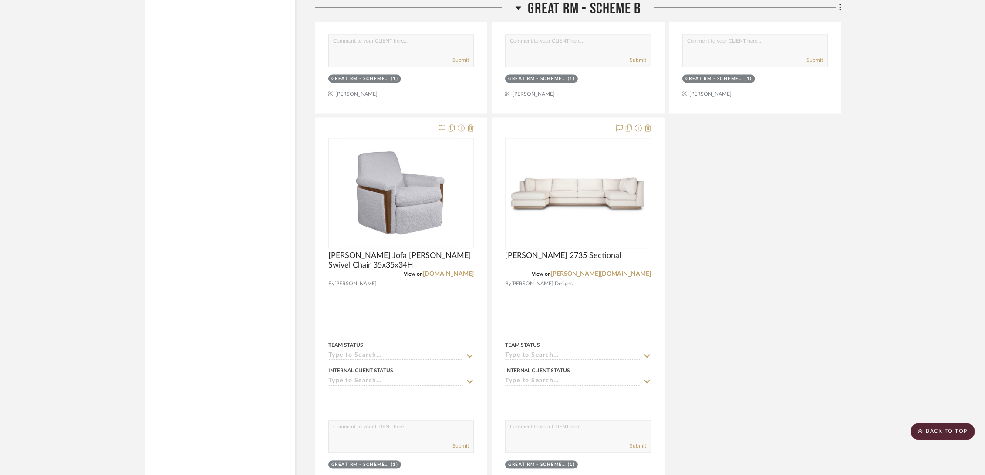
scroll to position [2404, 0]
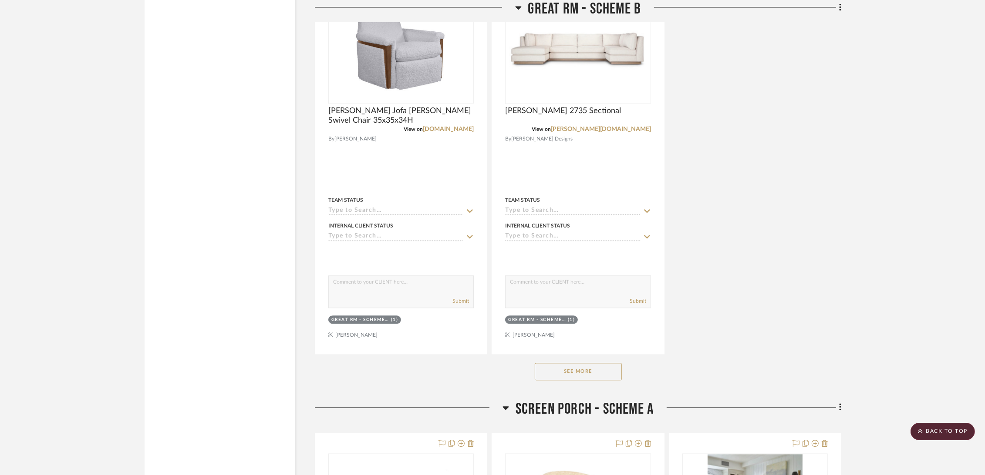
click at [593, 374] on button "See More" at bounding box center [578, 371] width 87 height 17
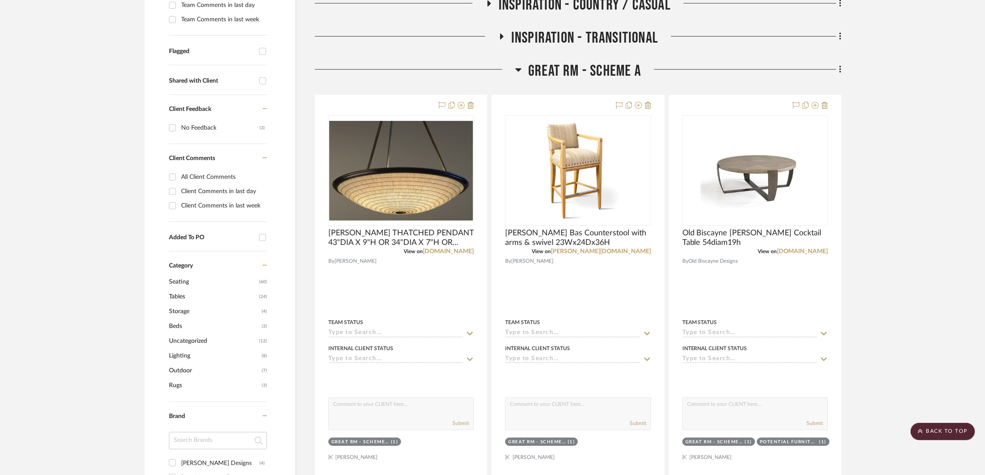
scroll to position [0, 0]
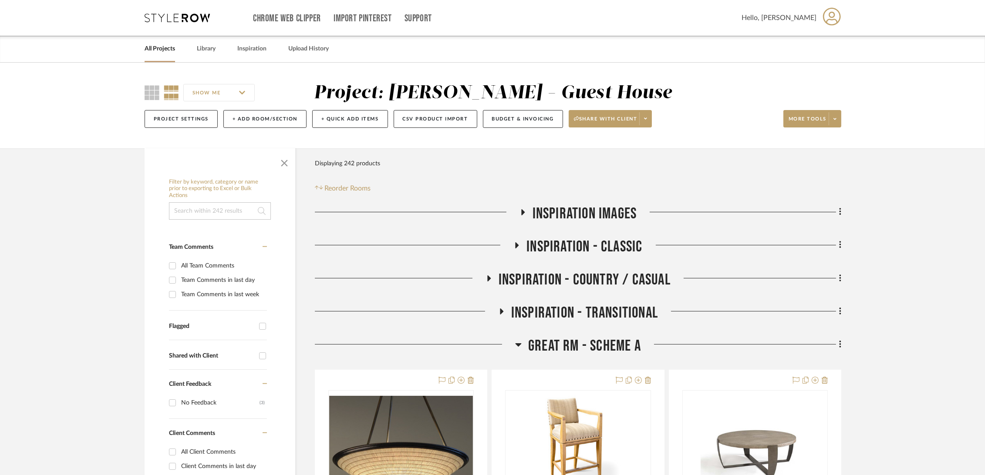
click at [596, 344] on span "Great Rm - Scheme A" at bounding box center [584, 346] width 113 height 19
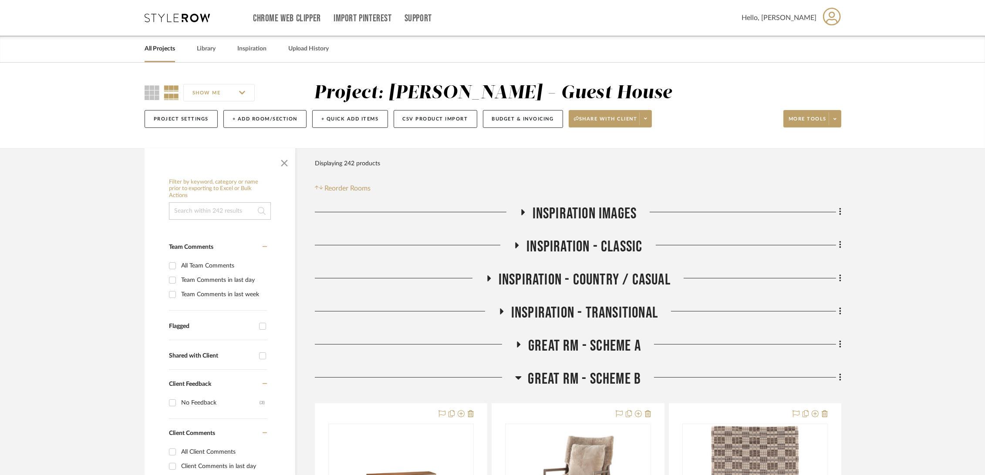
click at [592, 379] on span "Great Rm - Scheme B" at bounding box center [584, 379] width 113 height 19
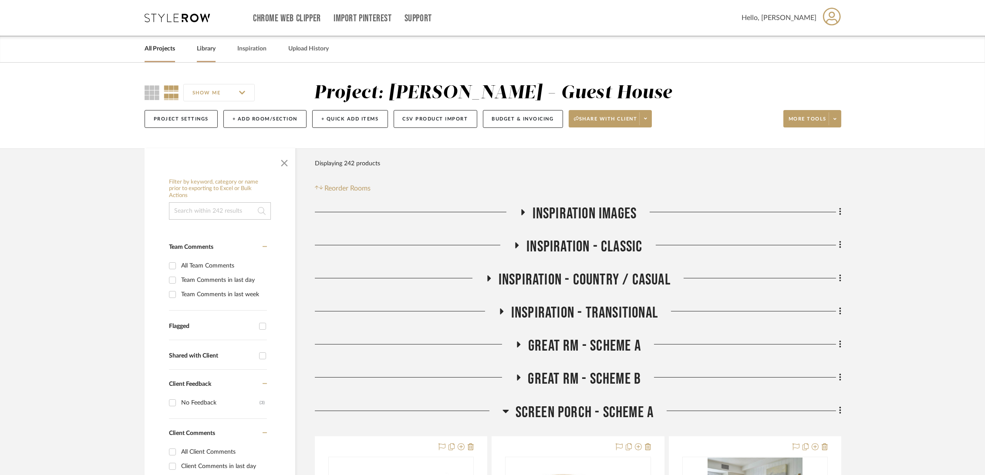
click at [214, 47] on link "Library" at bounding box center [206, 49] width 19 height 12
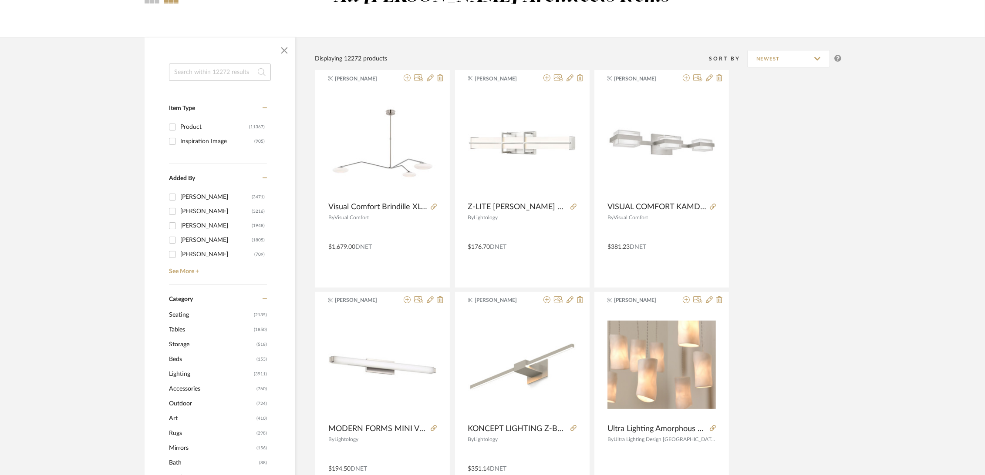
scroll to position [193, 0]
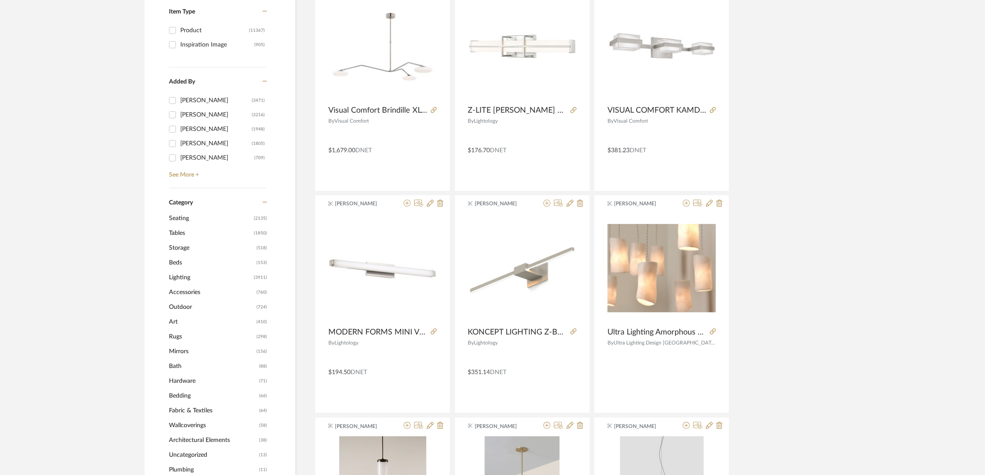
click at [181, 233] on span "Tables" at bounding box center [210, 233] width 83 height 15
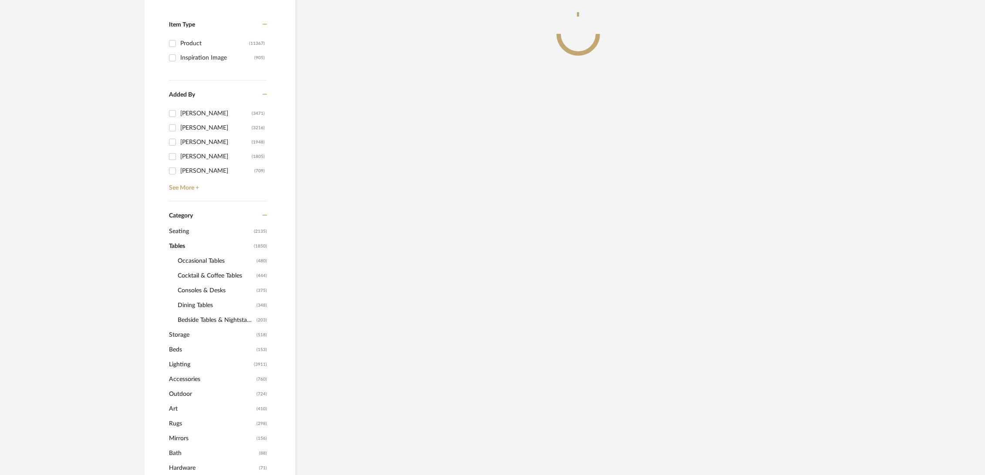
scroll to position [206, 0]
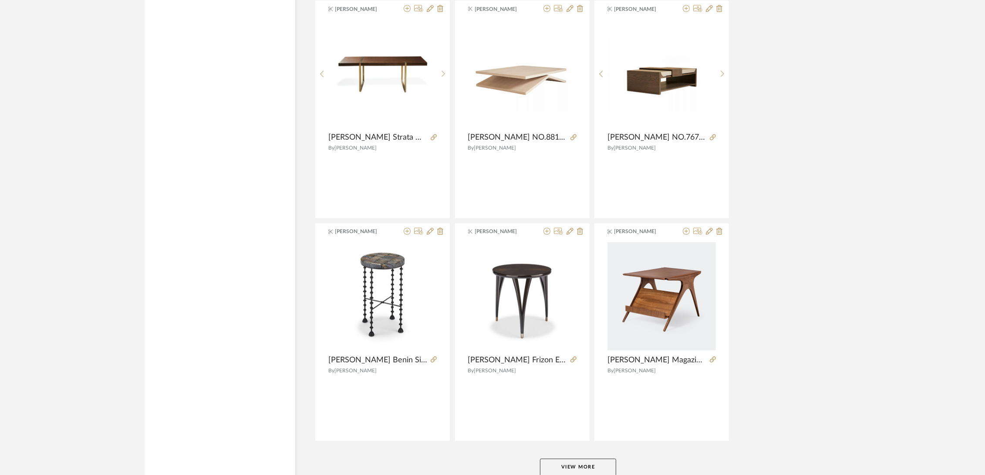
scroll to position [2489, 0]
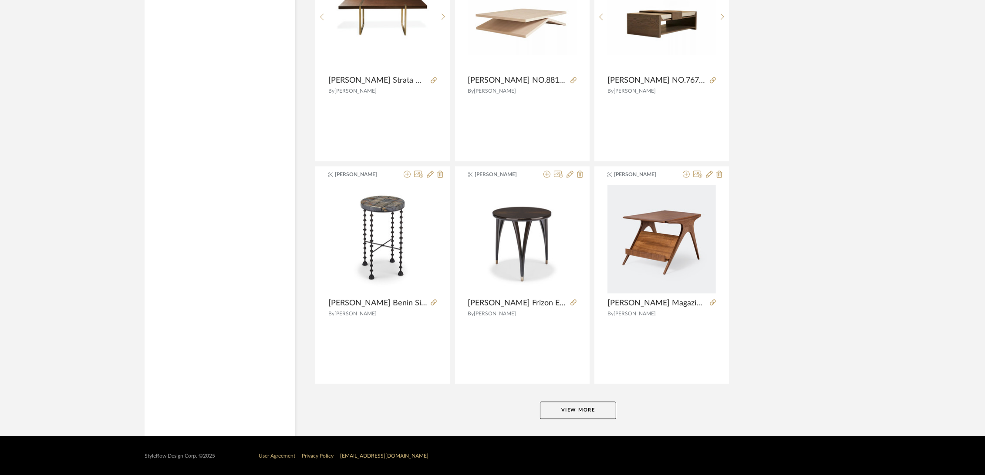
click at [577, 408] on button "View More" at bounding box center [578, 410] width 76 height 17
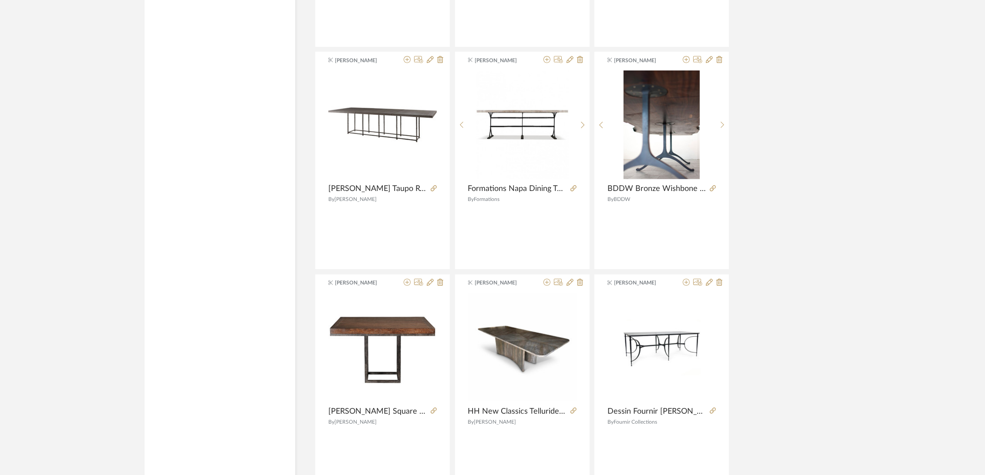
scroll to position [5160, 0]
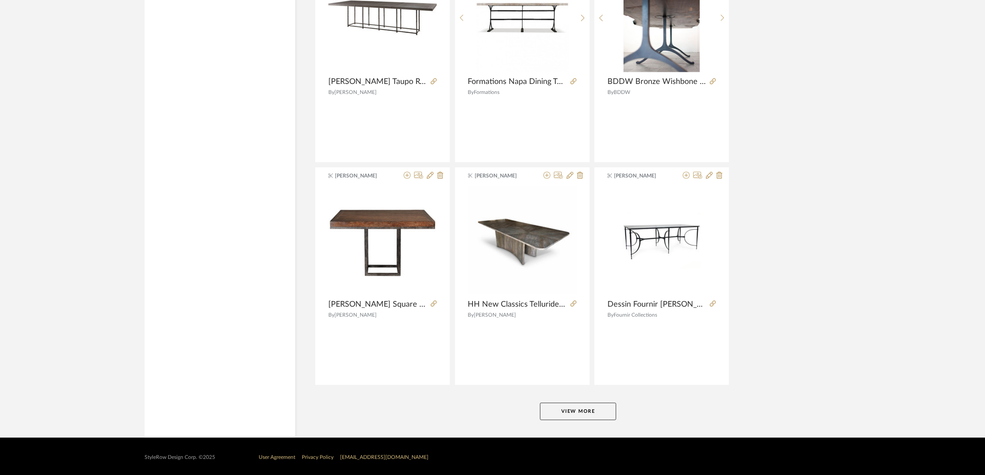
click at [568, 412] on button "View More" at bounding box center [578, 411] width 76 height 17
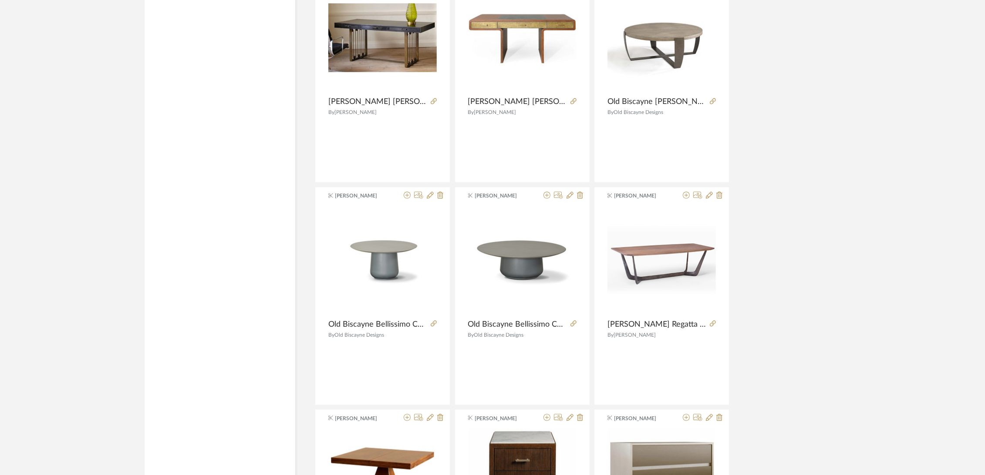
scroll to position [6079, 0]
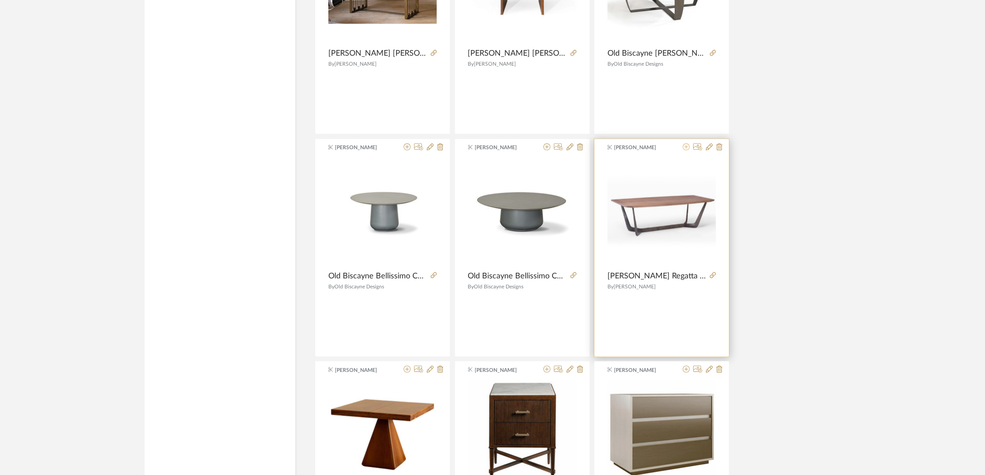
click at [686, 144] on icon at bounding box center [686, 147] width 7 height 7
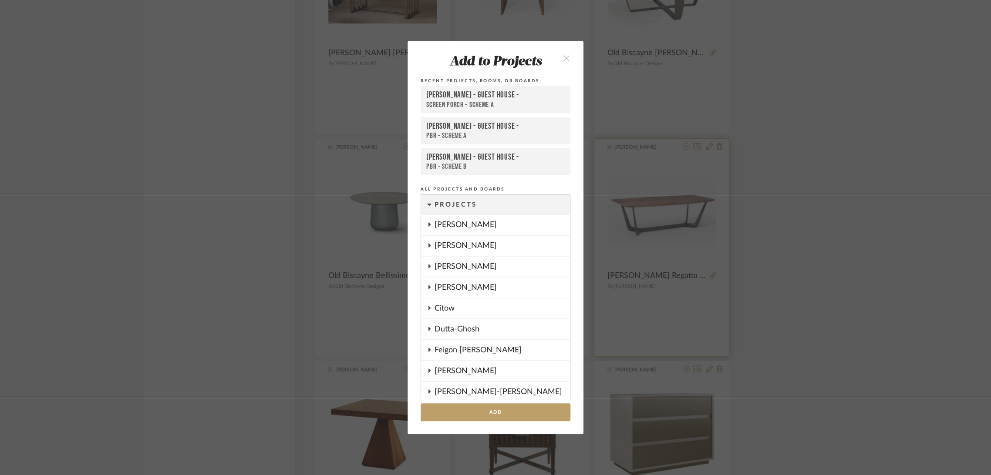
scroll to position [843, 0]
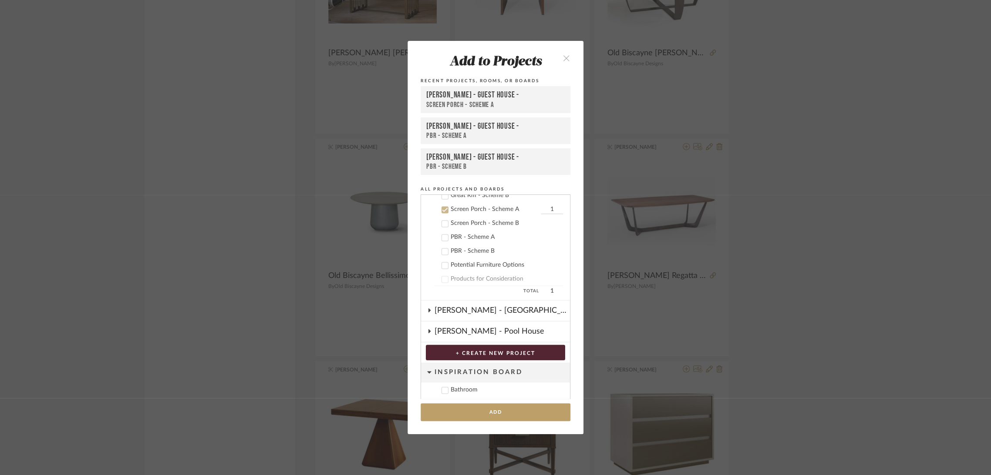
click at [491, 207] on div "Screen Porch - Scheme A" at bounding box center [495, 209] width 88 height 7
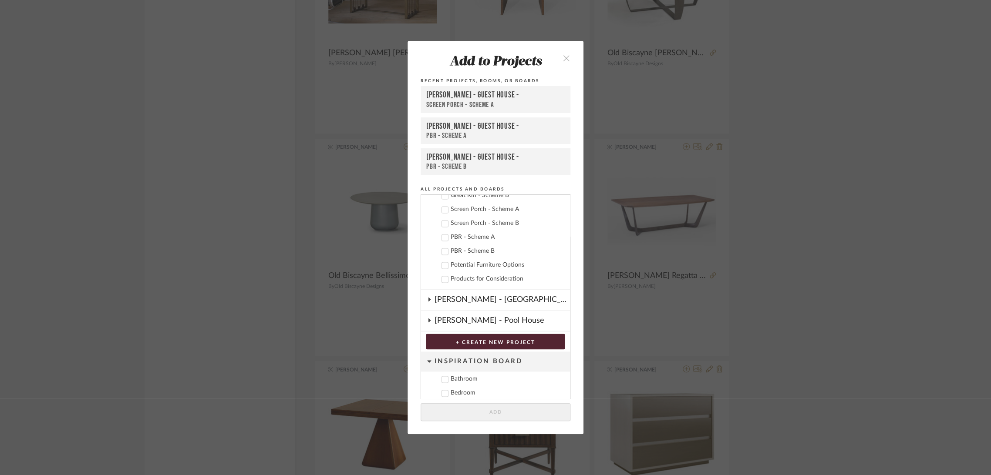
click at [479, 264] on div "Potential Furniture Options" at bounding box center [507, 265] width 112 height 7
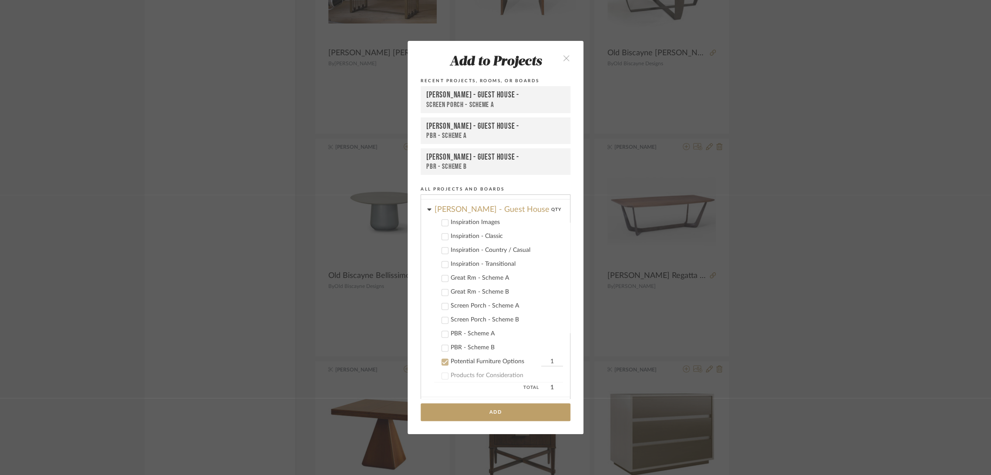
scroll to position [795, 0]
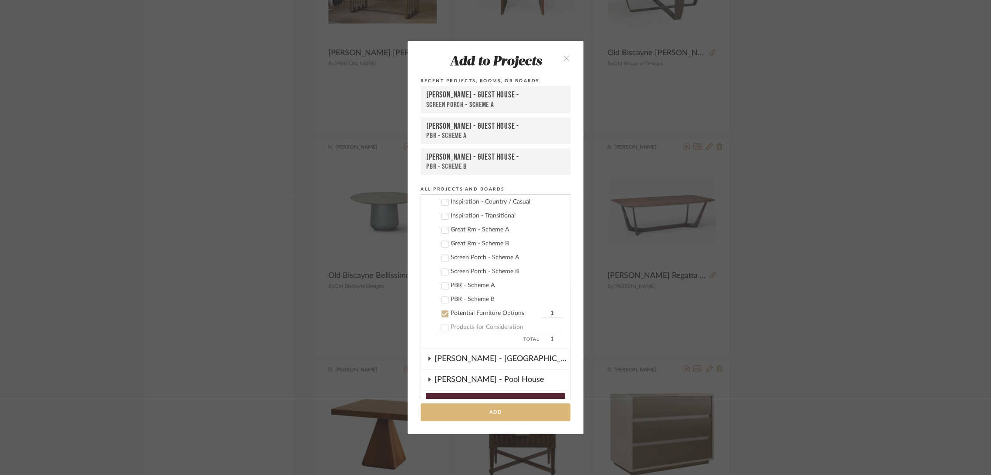
click at [498, 415] on button "Add" at bounding box center [496, 413] width 150 height 18
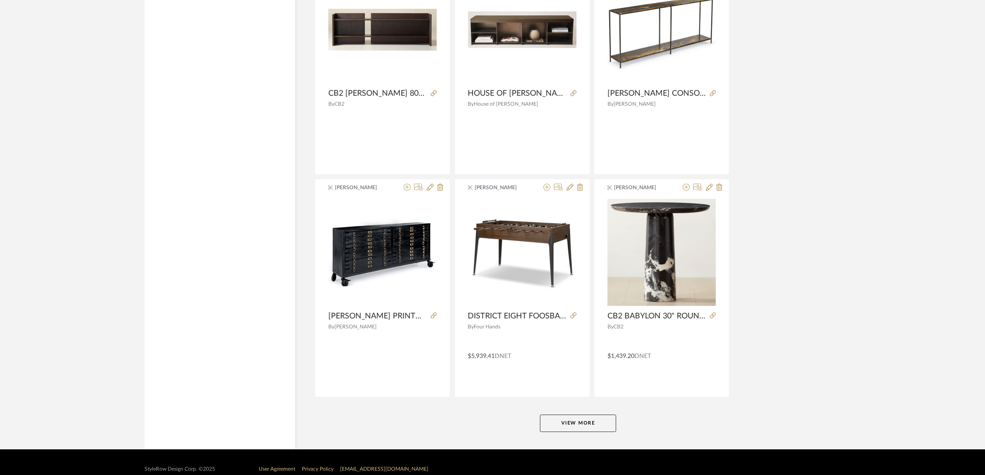
scroll to position [7831, 0]
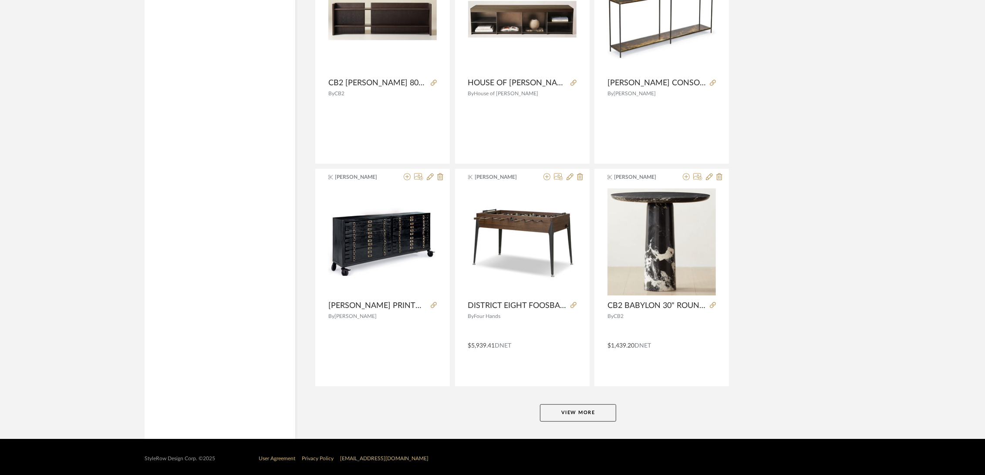
click at [596, 409] on button "View More" at bounding box center [578, 413] width 76 height 17
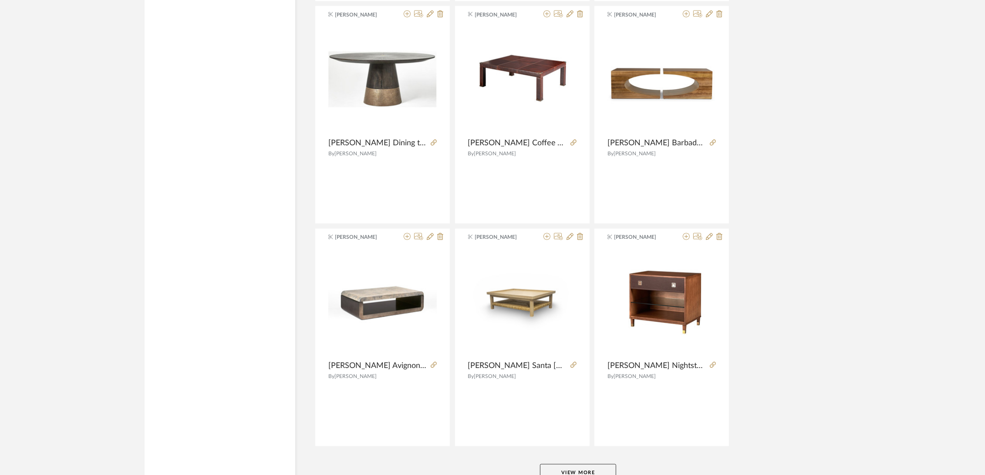
scroll to position [10503, 0]
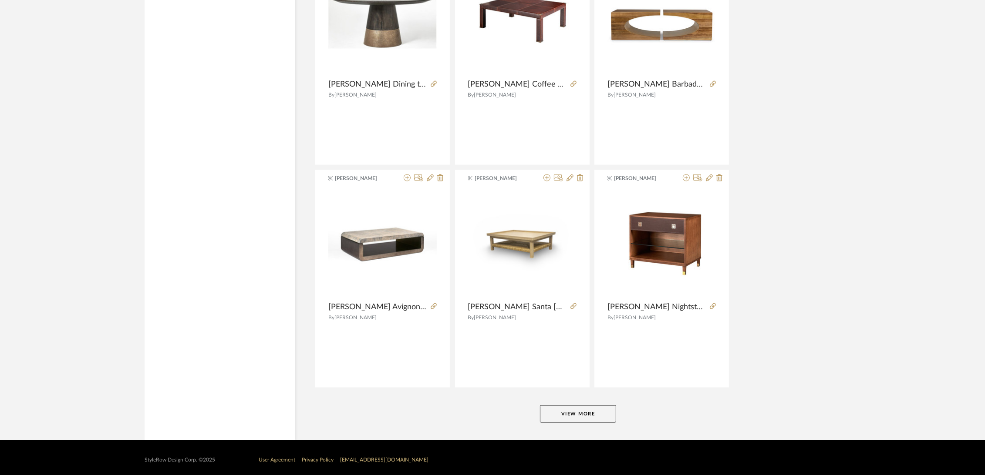
click at [564, 408] on button "View More" at bounding box center [578, 414] width 76 height 17
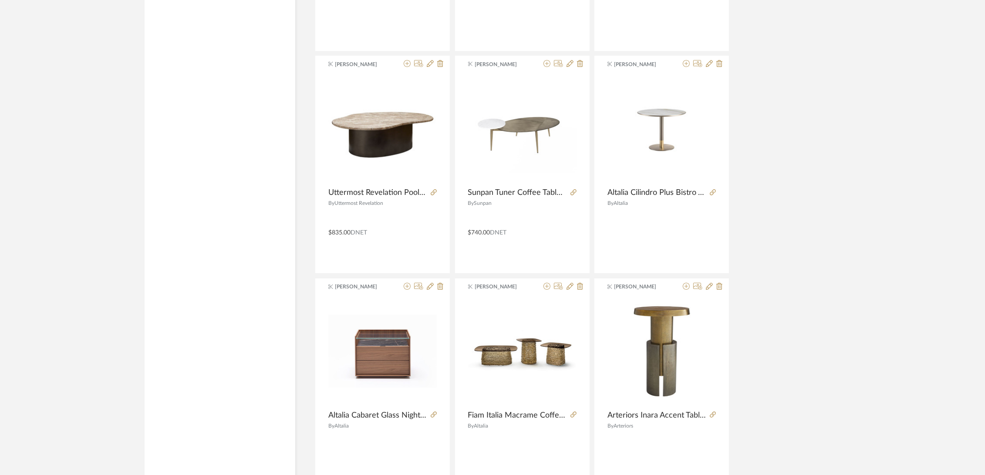
scroll to position [13175, 0]
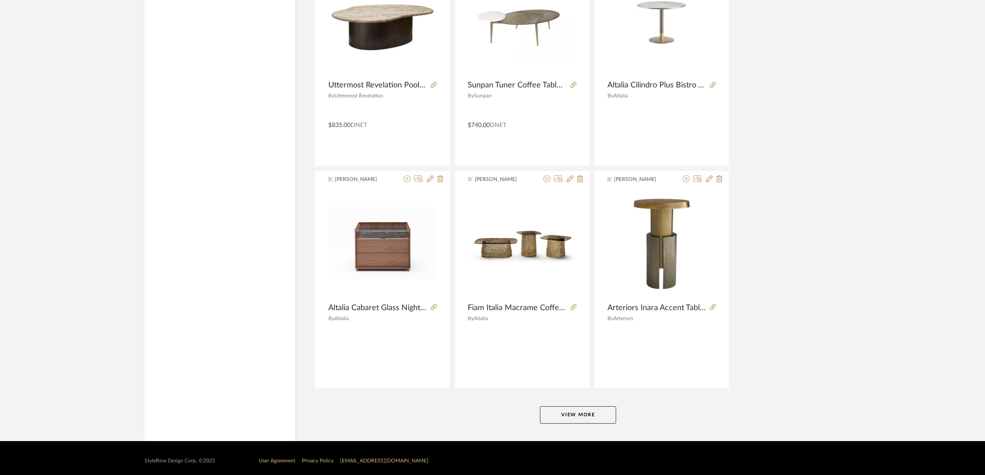
drag, startPoint x: 563, startPoint y: 408, endPoint x: 586, endPoint y: 394, distance: 26.5
click at [564, 408] on button "View More" at bounding box center [578, 415] width 76 height 17
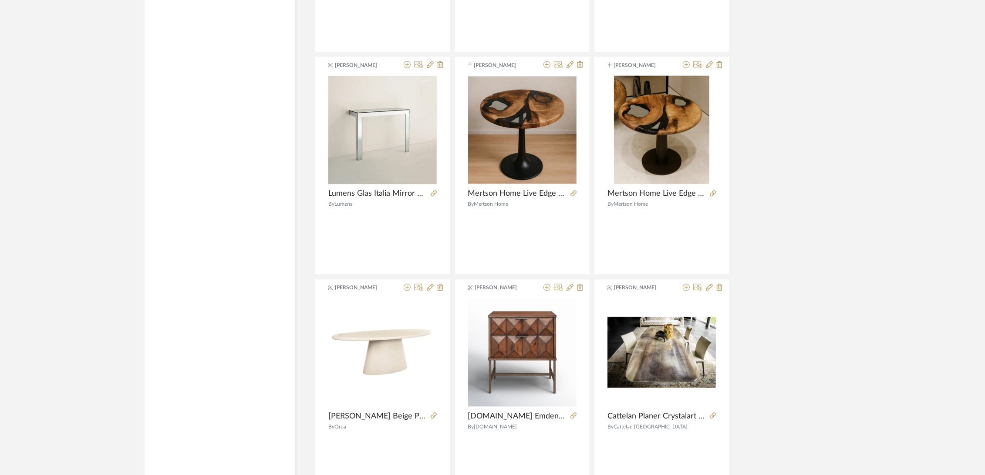
scroll to position [15846, 0]
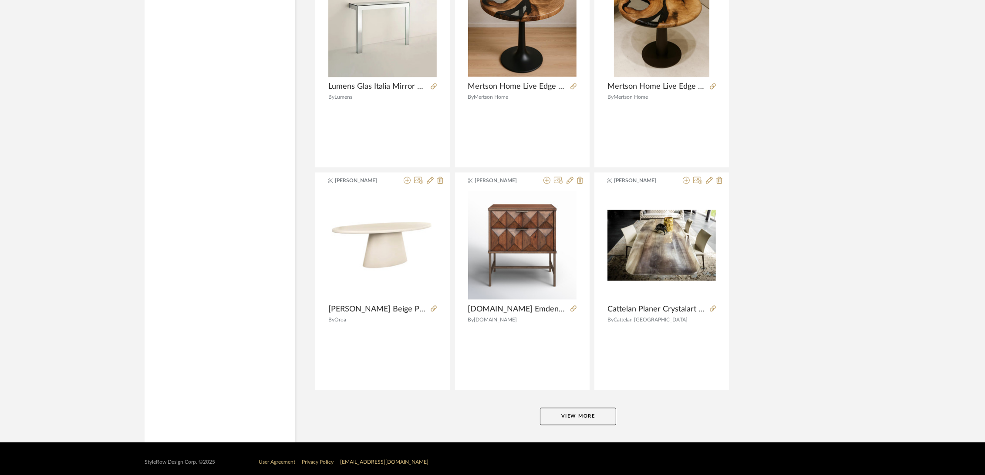
click at [592, 408] on button "View More" at bounding box center [578, 416] width 76 height 17
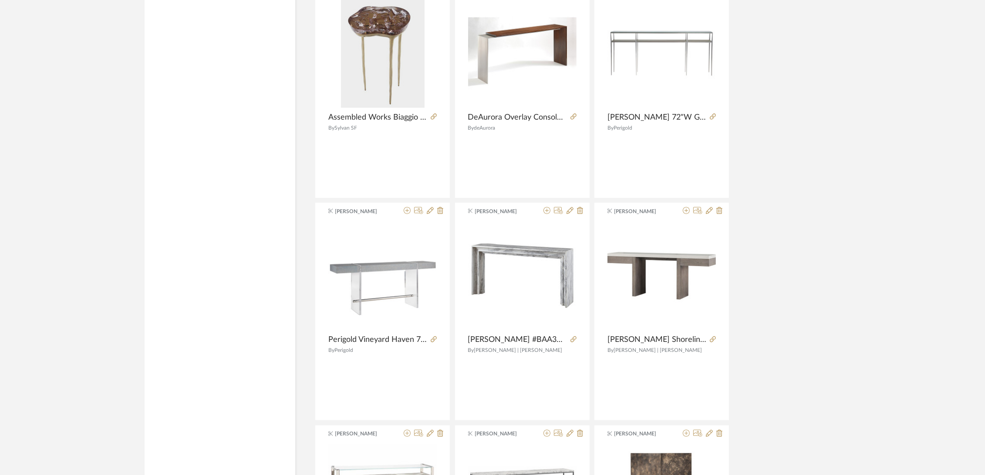
scroll to position [18507, 0]
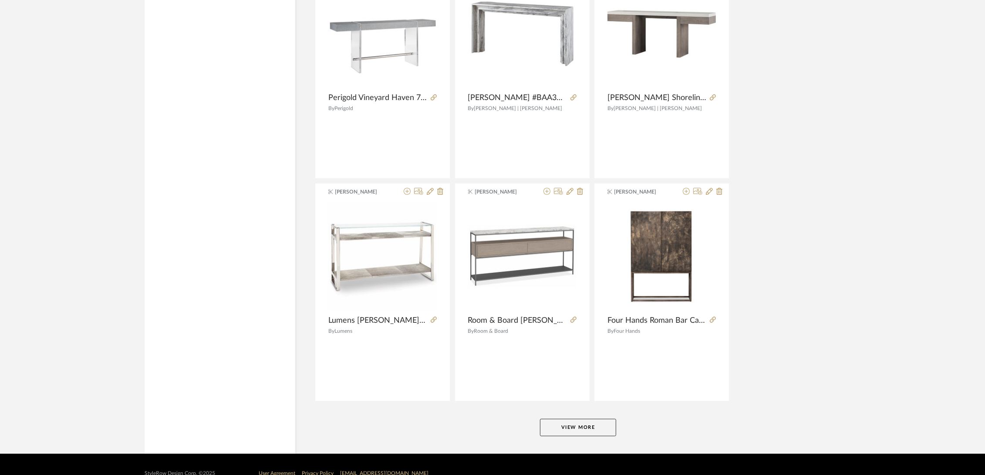
click at [569, 421] on button "View More" at bounding box center [578, 427] width 76 height 17
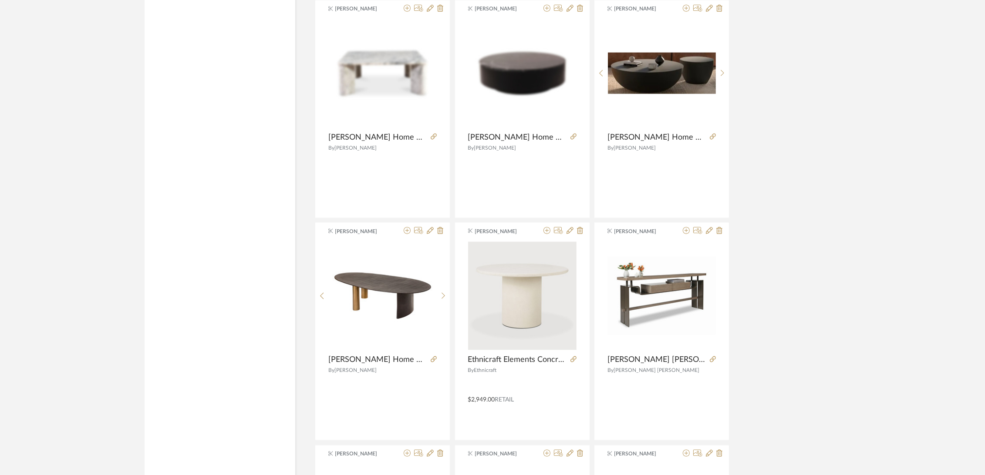
scroll to position [19329, 0]
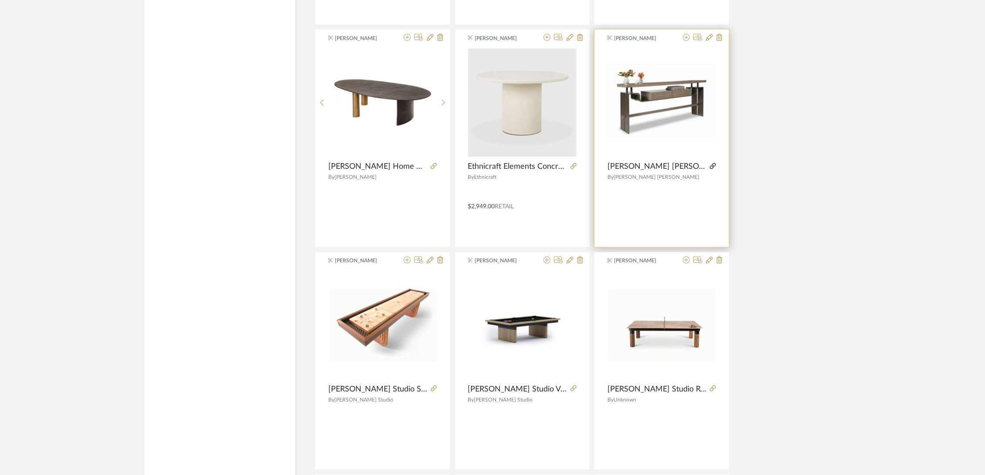
click at [714, 163] on icon at bounding box center [713, 166] width 6 height 6
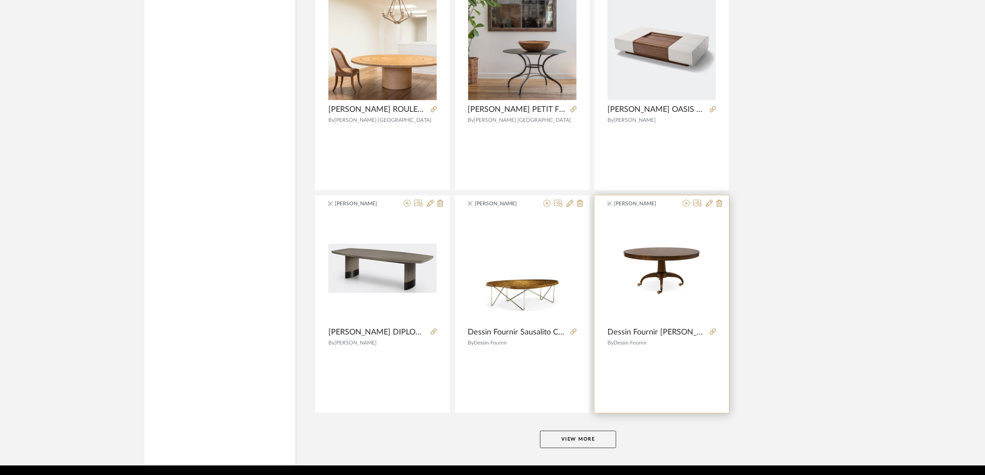
scroll to position [21189, 0]
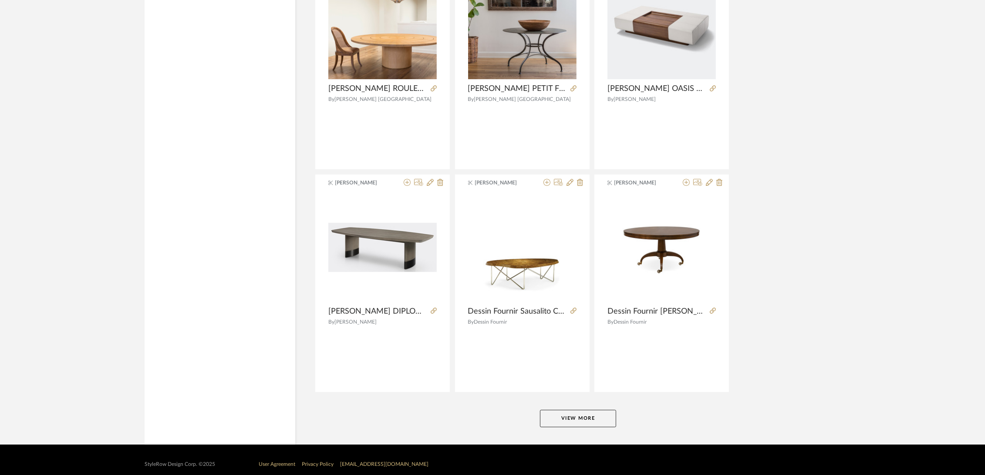
click at [578, 411] on button "View More" at bounding box center [578, 418] width 76 height 17
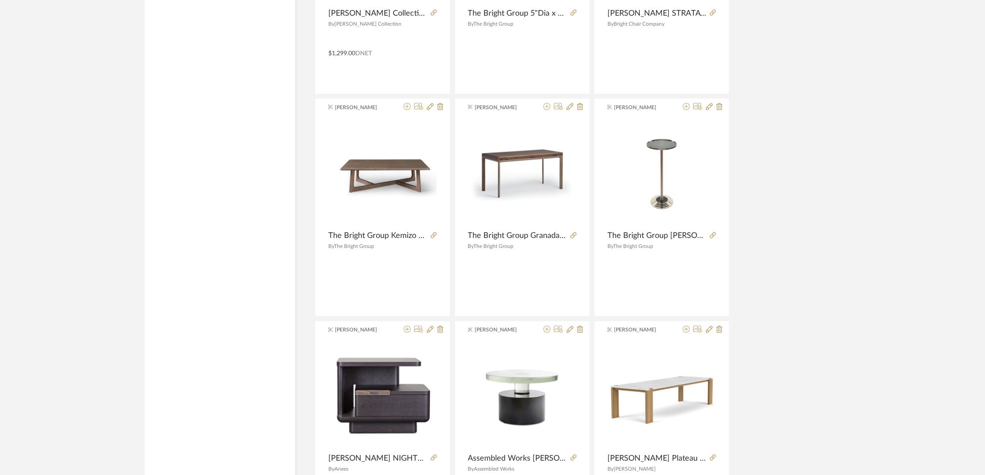
scroll to position [23366, 0]
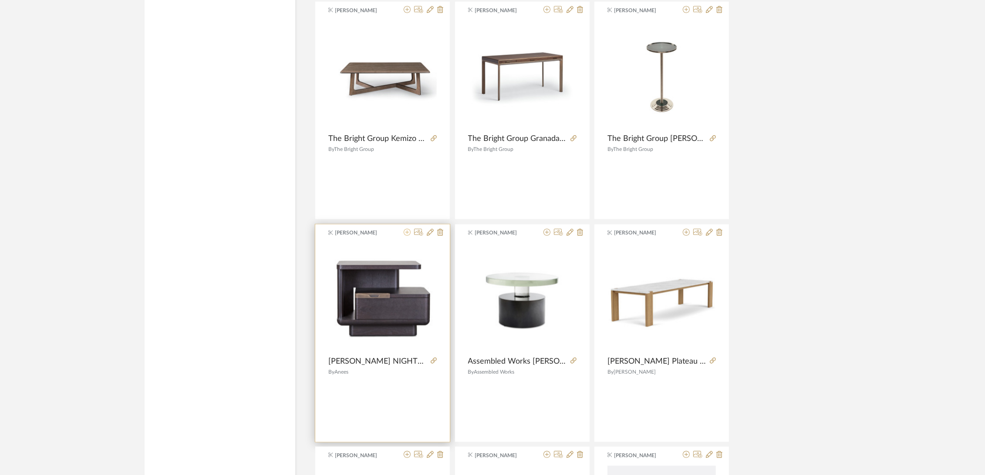
click at [406, 229] on icon at bounding box center [407, 232] width 7 height 7
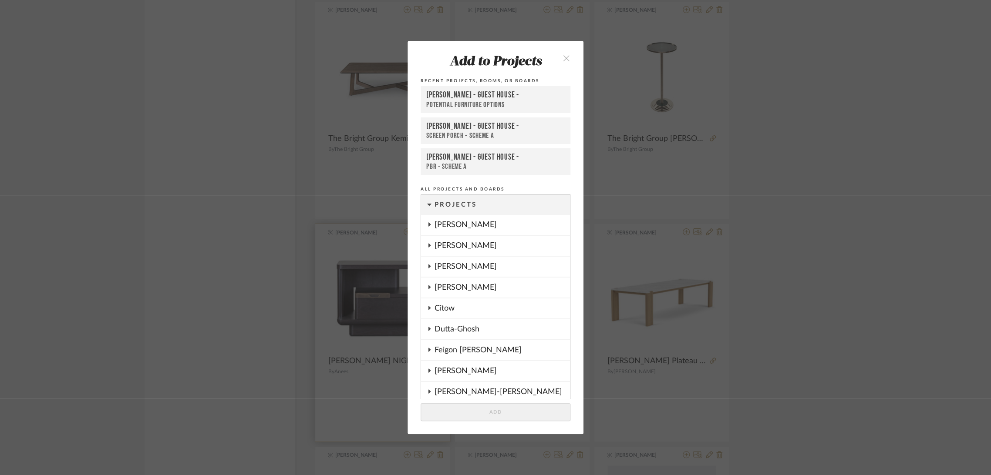
scroll to position [899, 0]
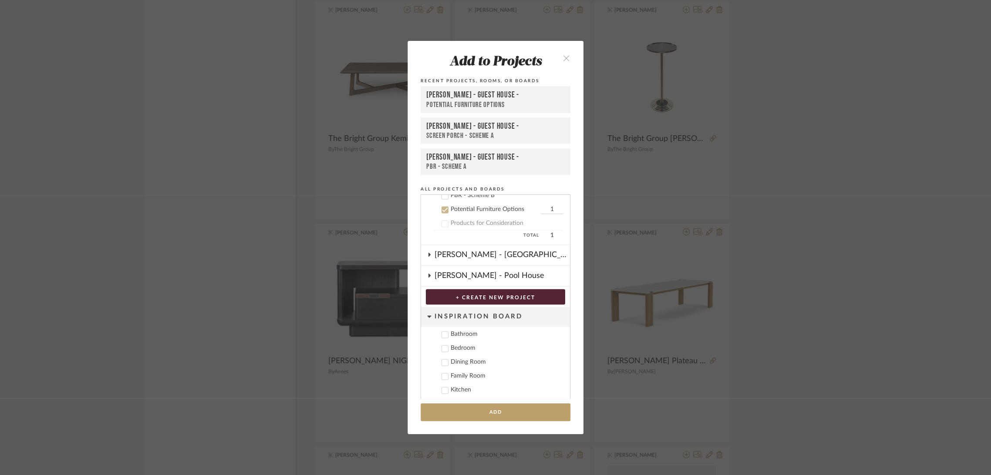
click at [489, 101] on div "Potential Furniture Options" at bounding box center [495, 105] width 138 height 9
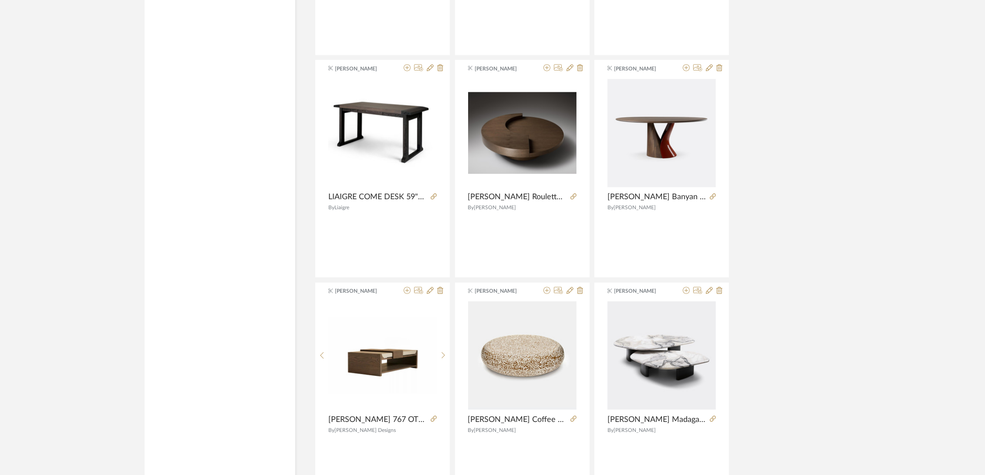
scroll to position [23850, 0]
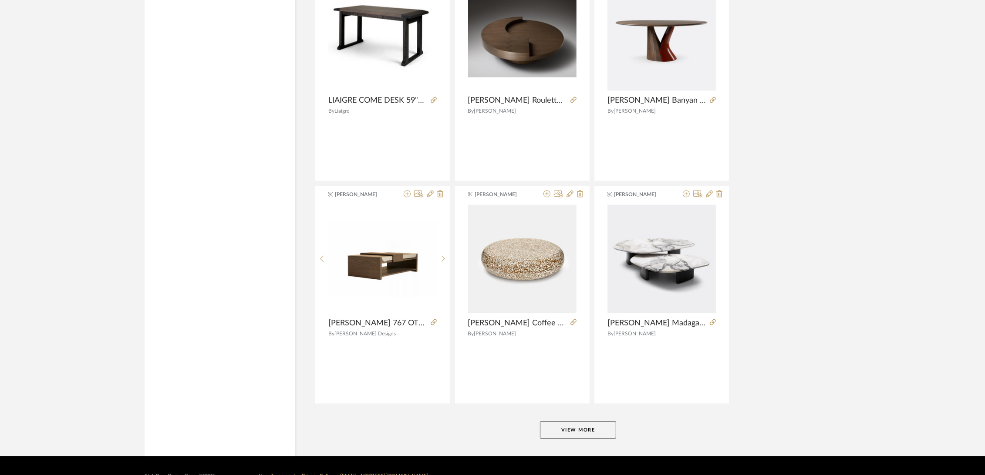
click at [574, 422] on button "View More" at bounding box center [578, 430] width 76 height 17
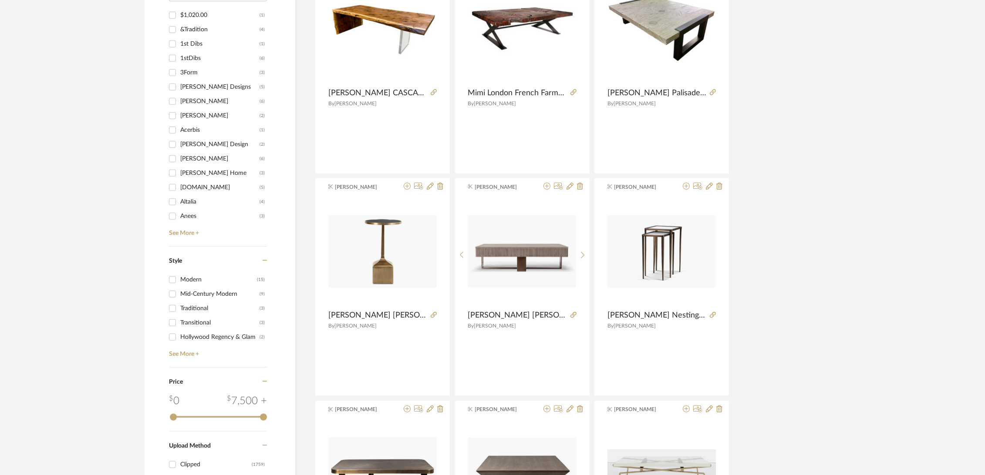
scroll to position [0, 0]
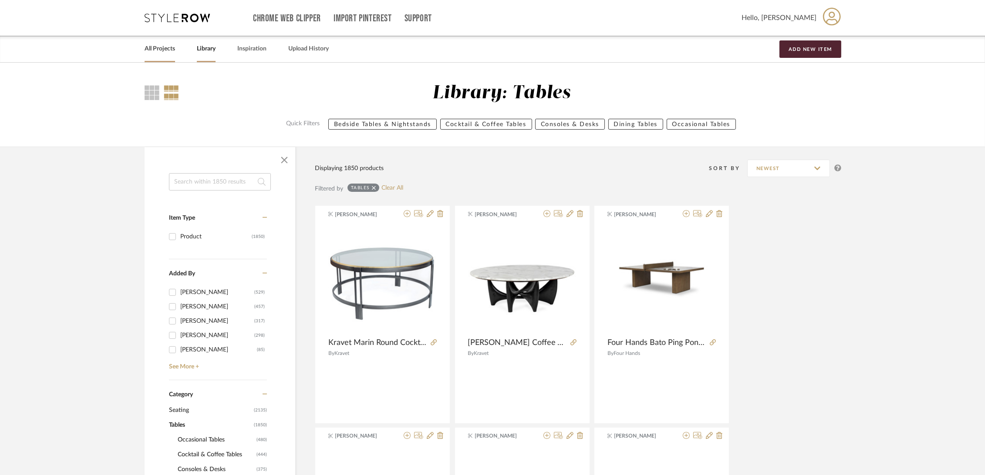
click at [151, 48] on link "All Projects" at bounding box center [160, 49] width 30 height 12
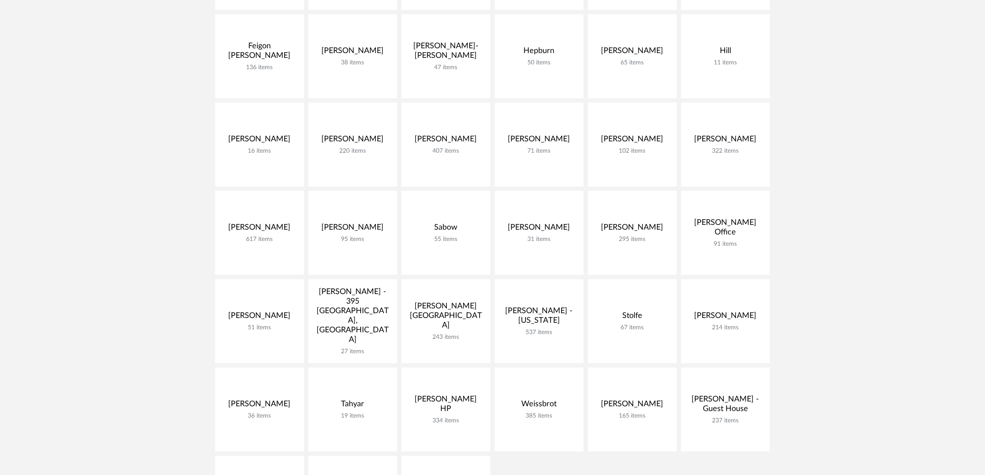
scroll to position [484, 0]
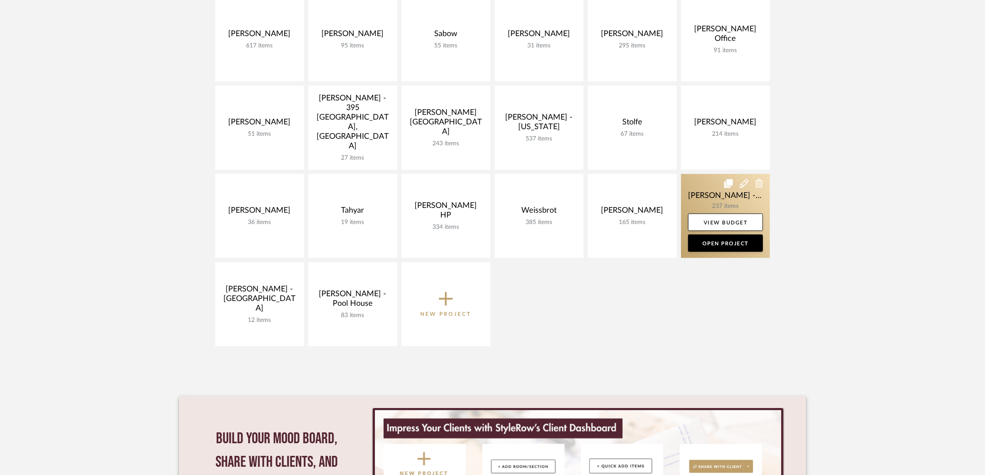
click at [721, 188] on link at bounding box center [725, 216] width 89 height 84
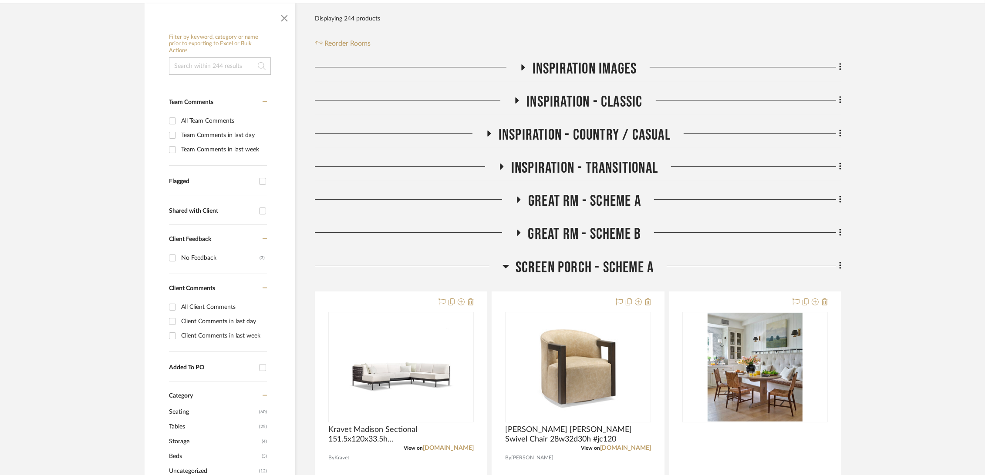
scroll to position [193, 0]
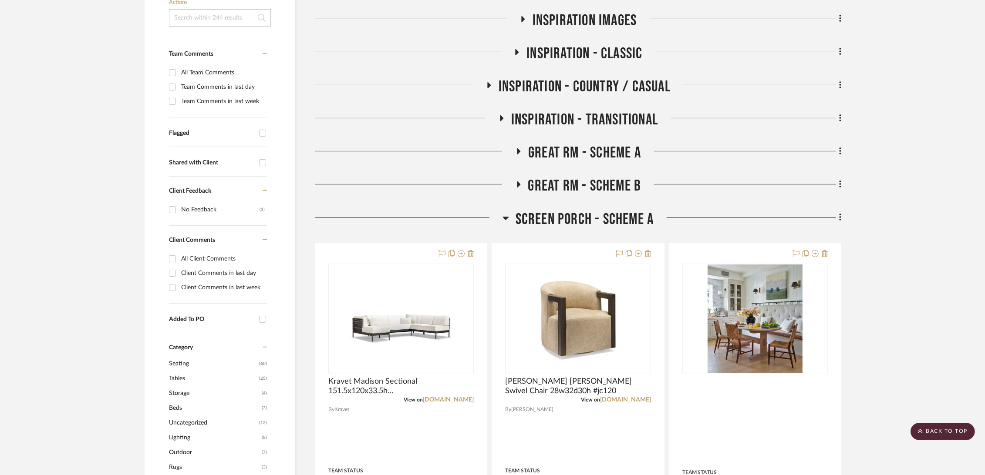
click at [594, 181] on span "Great Rm - Scheme B" at bounding box center [584, 186] width 113 height 19
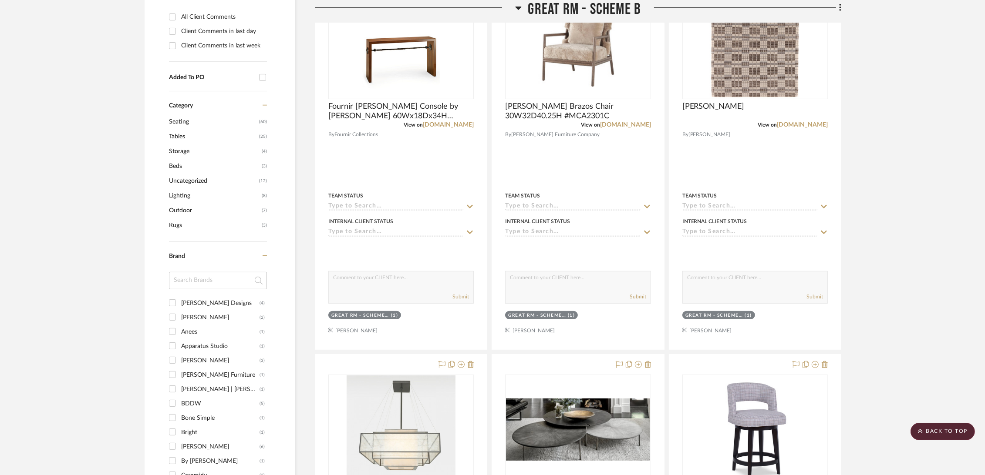
scroll to position [338, 0]
